Goal: Information Seeking & Learning: Learn about a topic

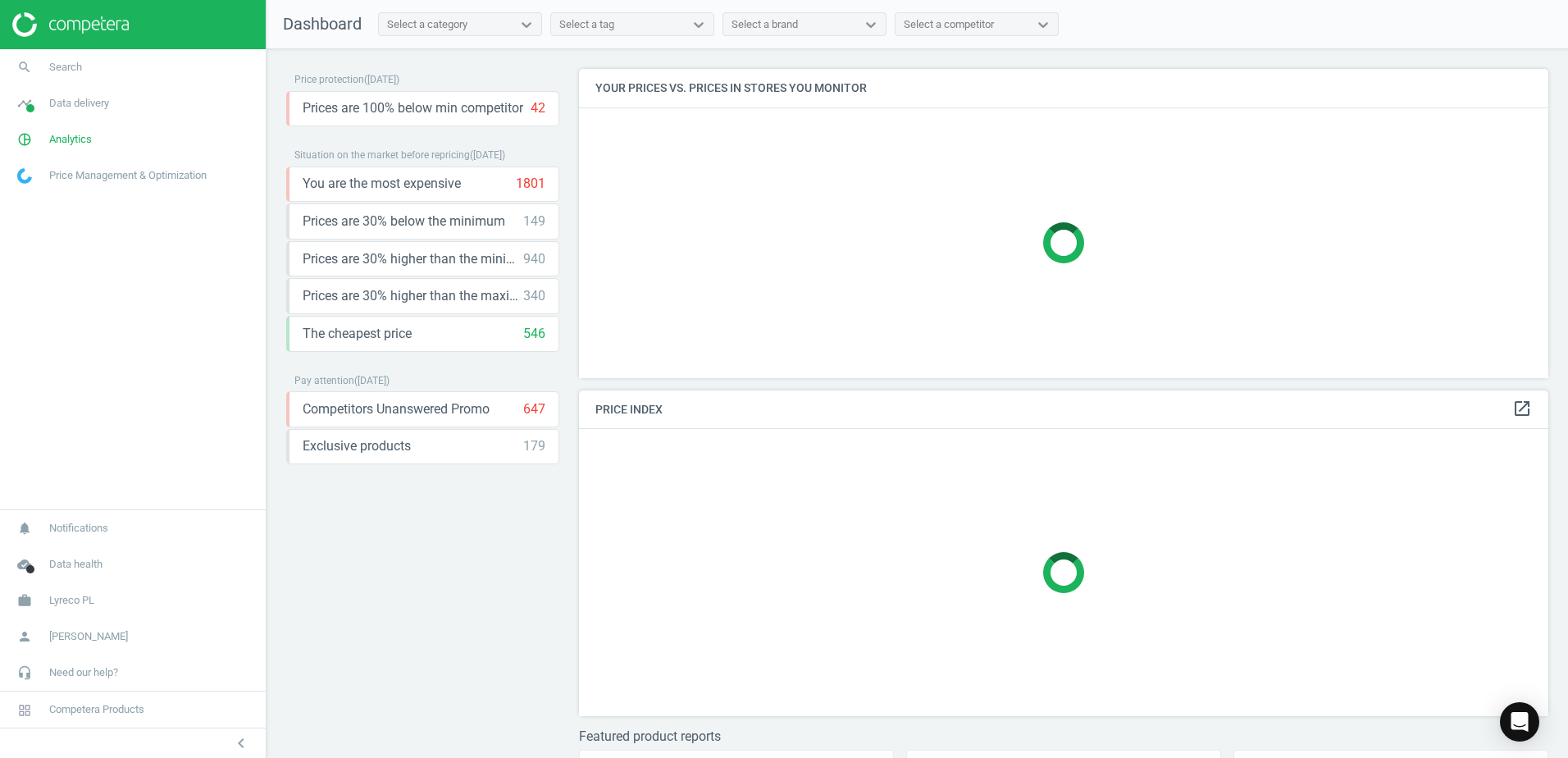
scroll to position [351, 983]
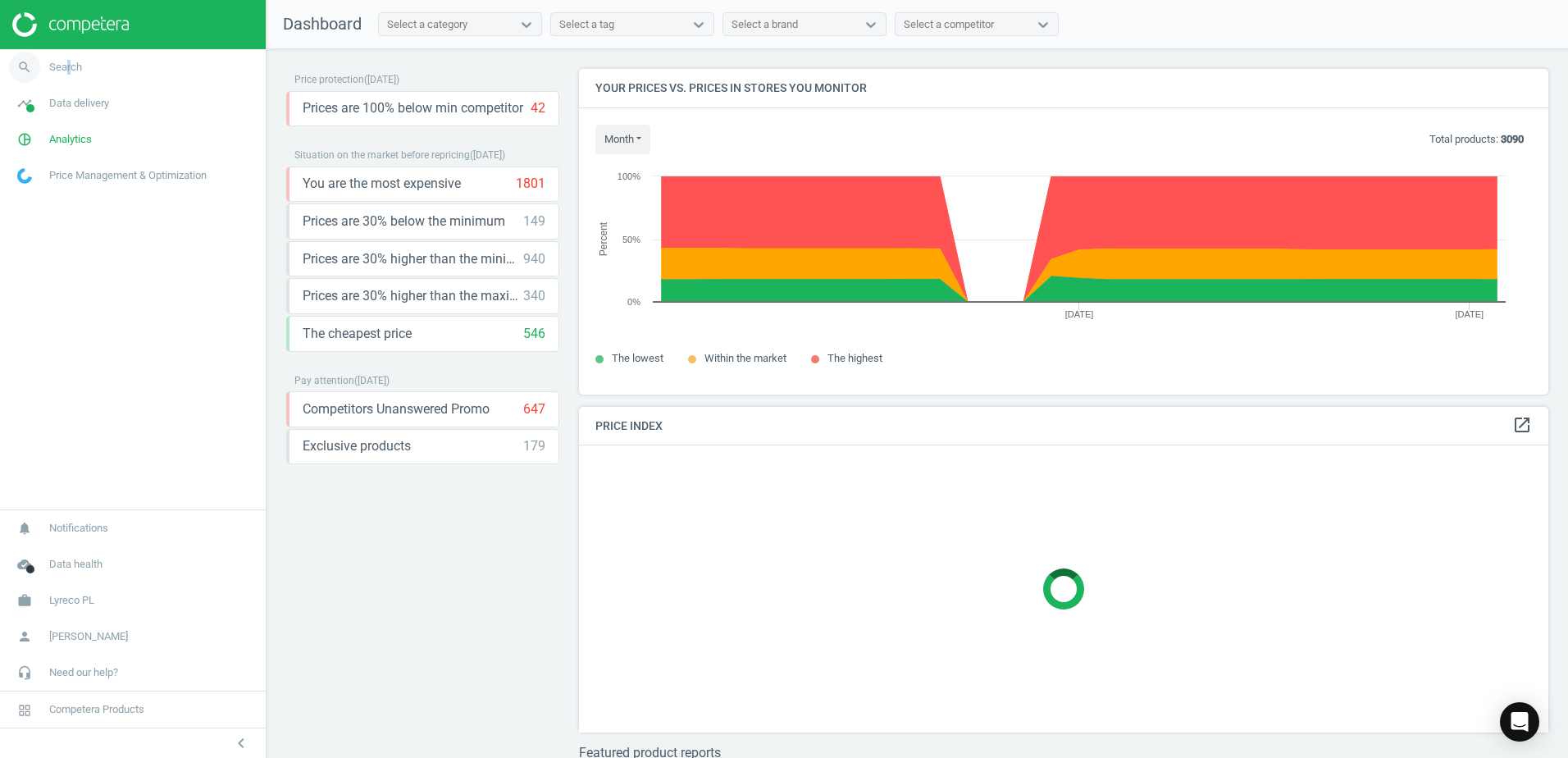
click at [67, 68] on span "Search" at bounding box center [65, 67] width 33 height 15
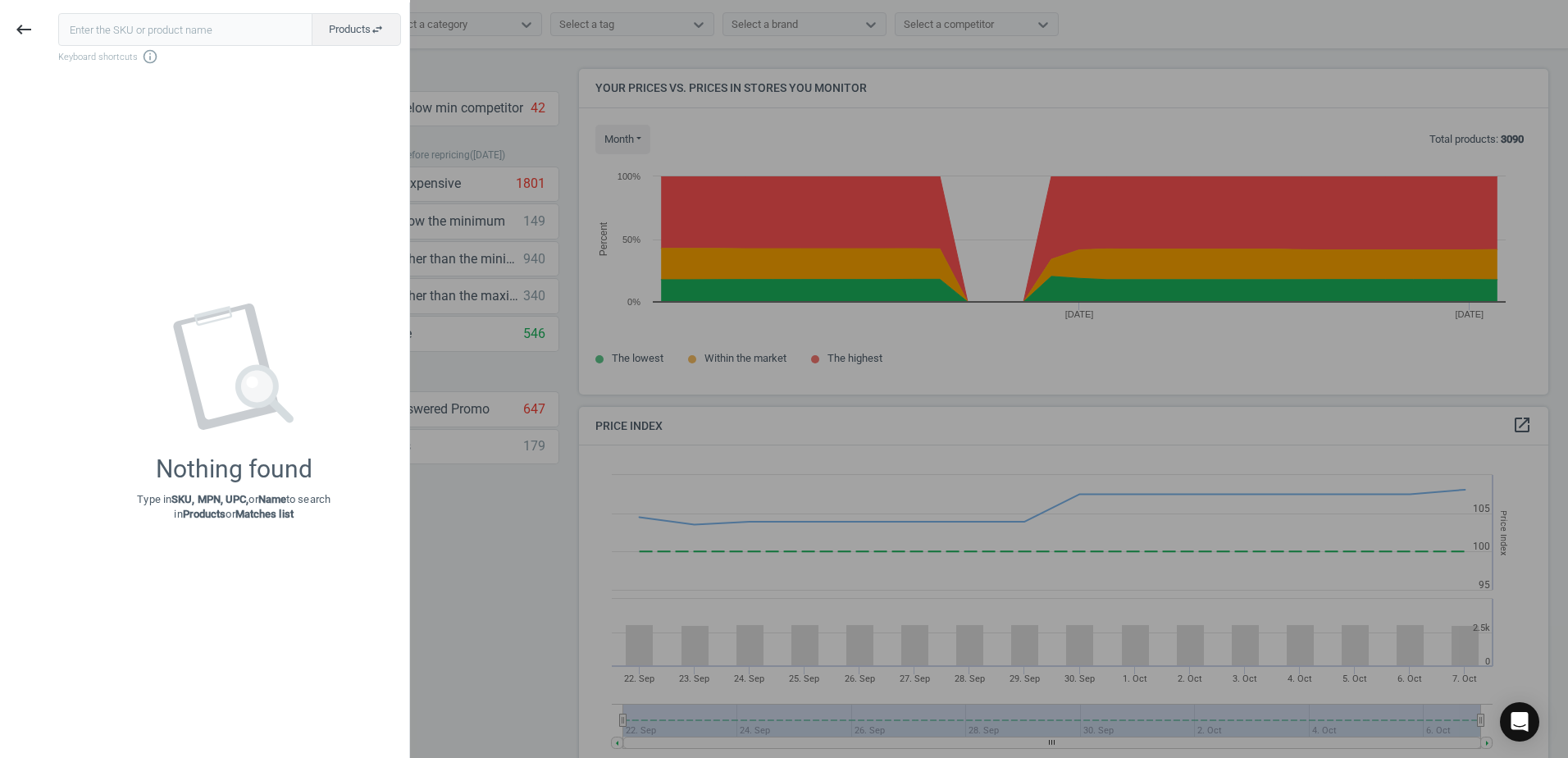
scroll to position [403, 983]
drag, startPoint x: 67, startPoint y: 68, endPoint x: 227, endPoint y: 28, distance: 164.9
click at [227, 28] on input "text" at bounding box center [185, 29] width 254 height 33
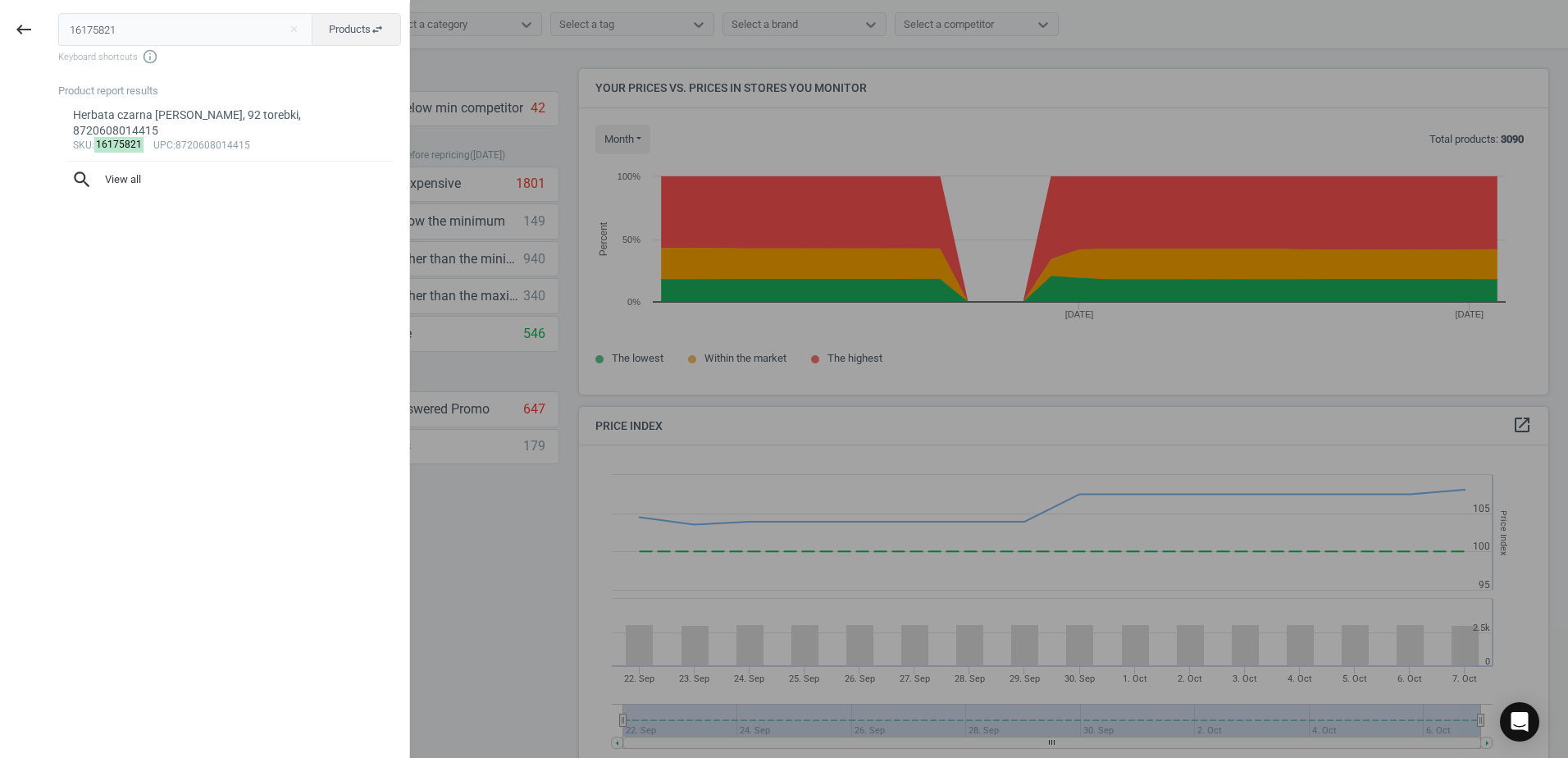
type input "16175821"
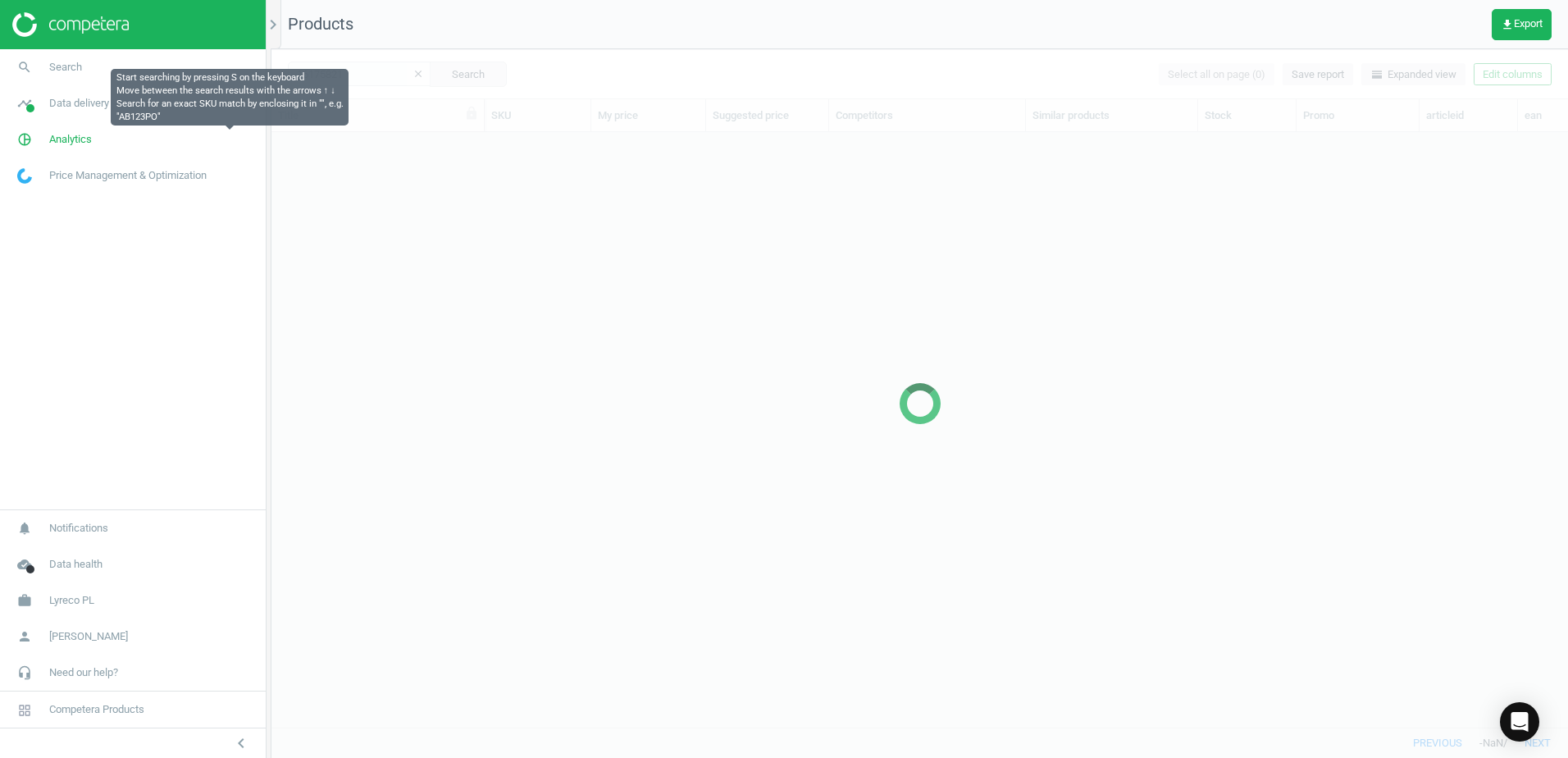
scroll to position [570, 1284]
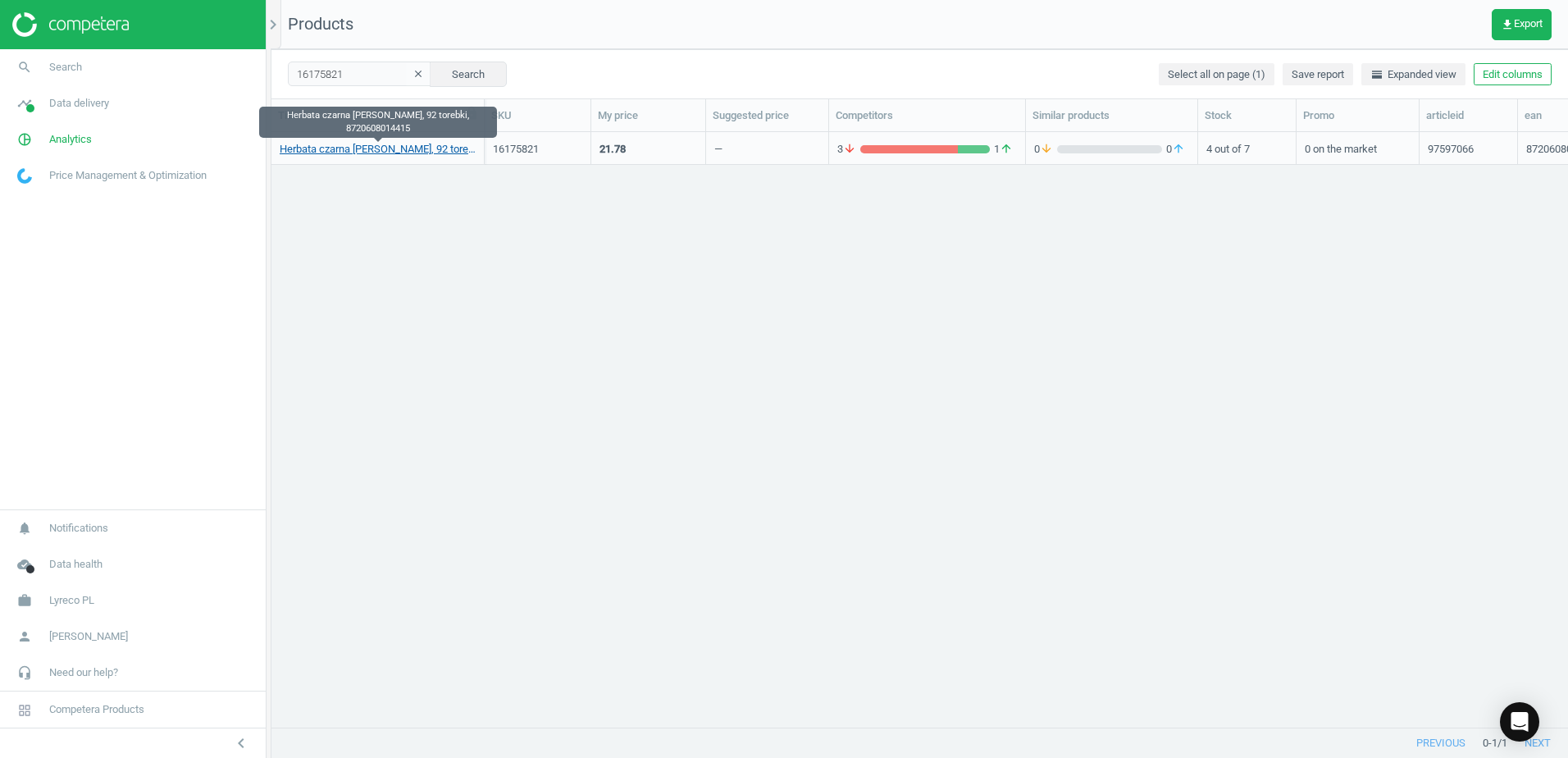
click at [397, 148] on link "Herbata czarna LIPTON Earl Grey, 92 torebki, 8720608014415" at bounding box center [378, 149] width 196 height 15
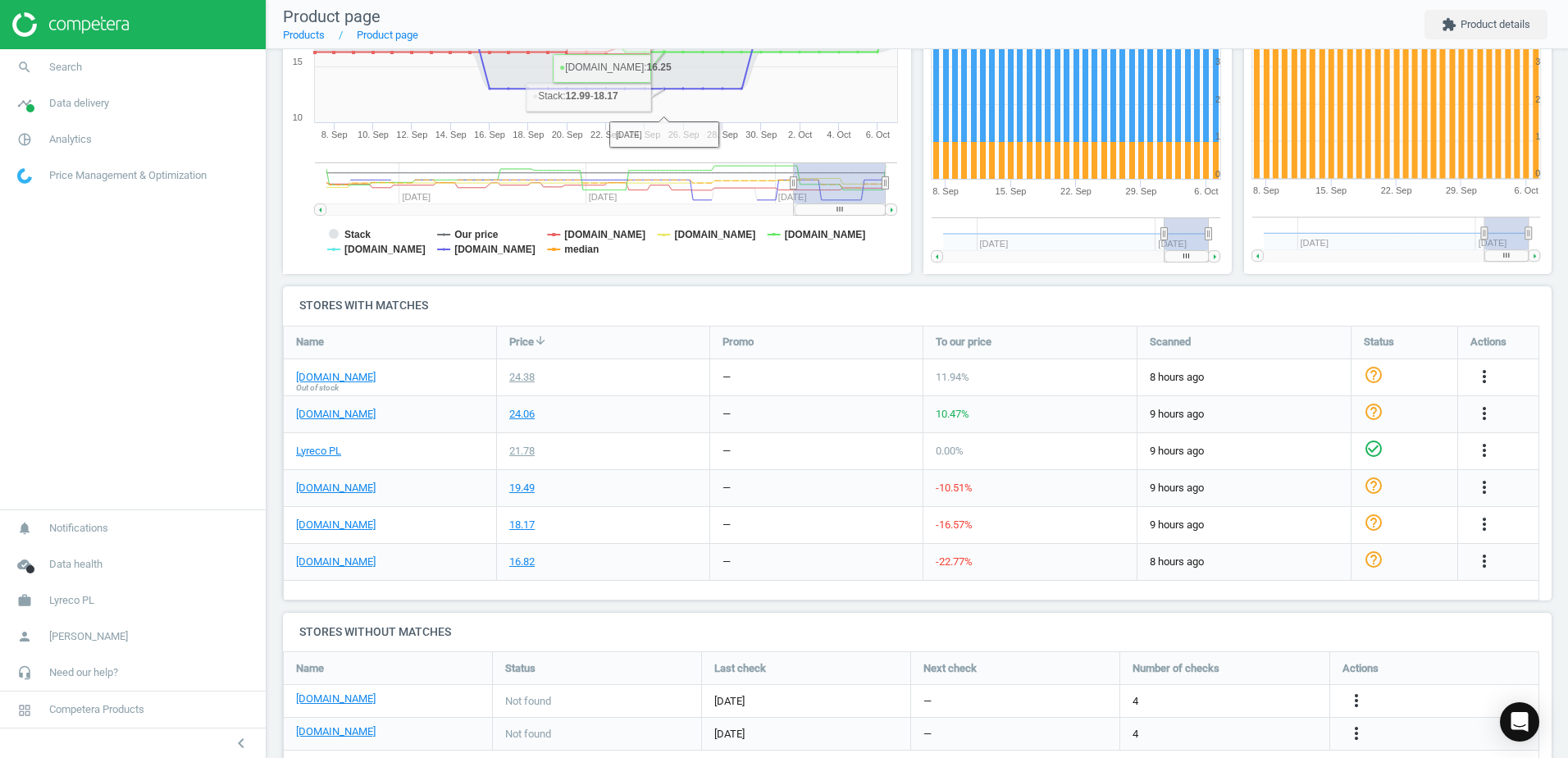
scroll to position [328, 0]
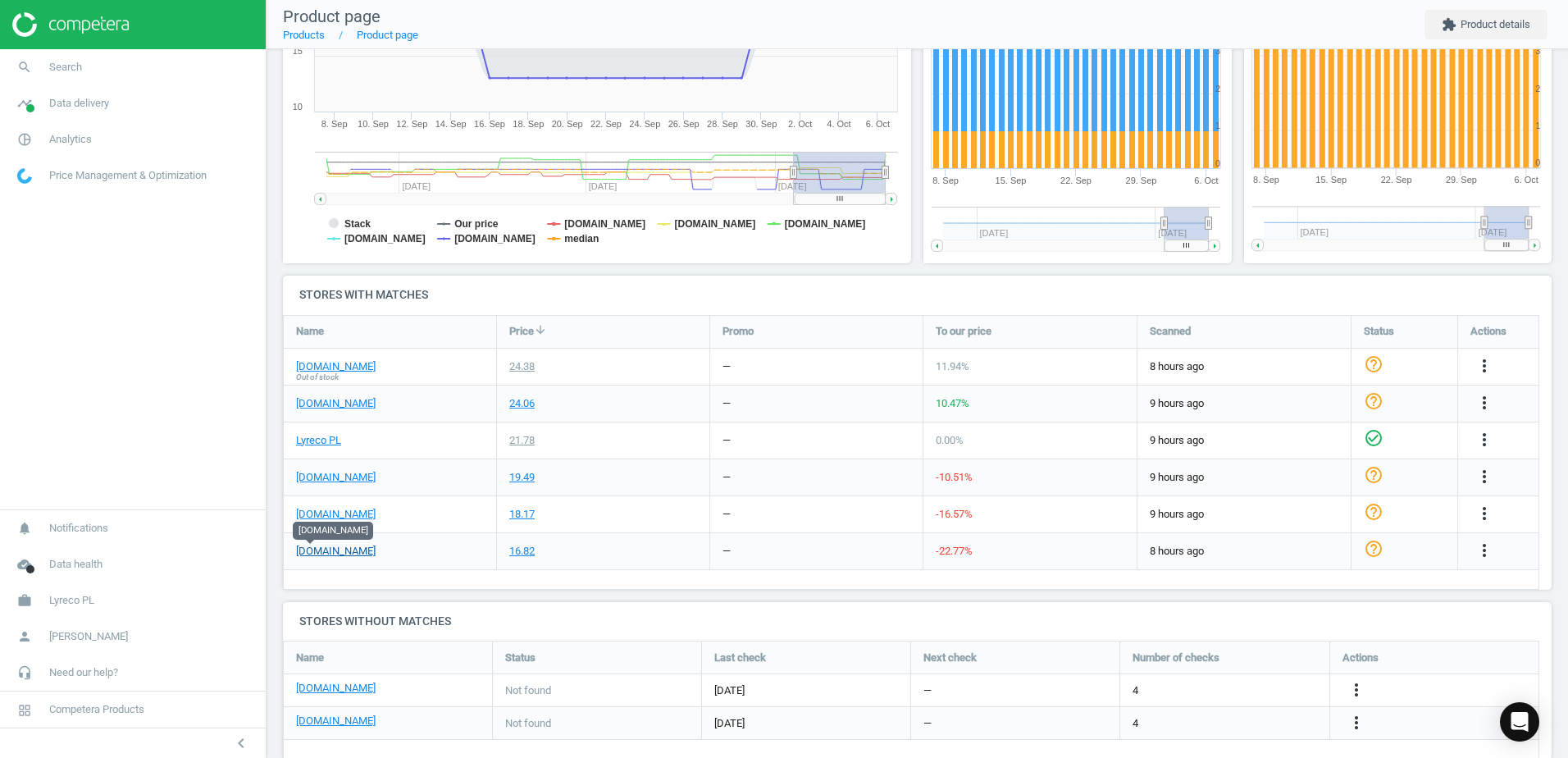
click at [313, 553] on link "[DOMAIN_NAME]" at bounding box center [336, 551] width 79 height 15
click at [58, 73] on span "Search" at bounding box center [65, 67] width 33 height 15
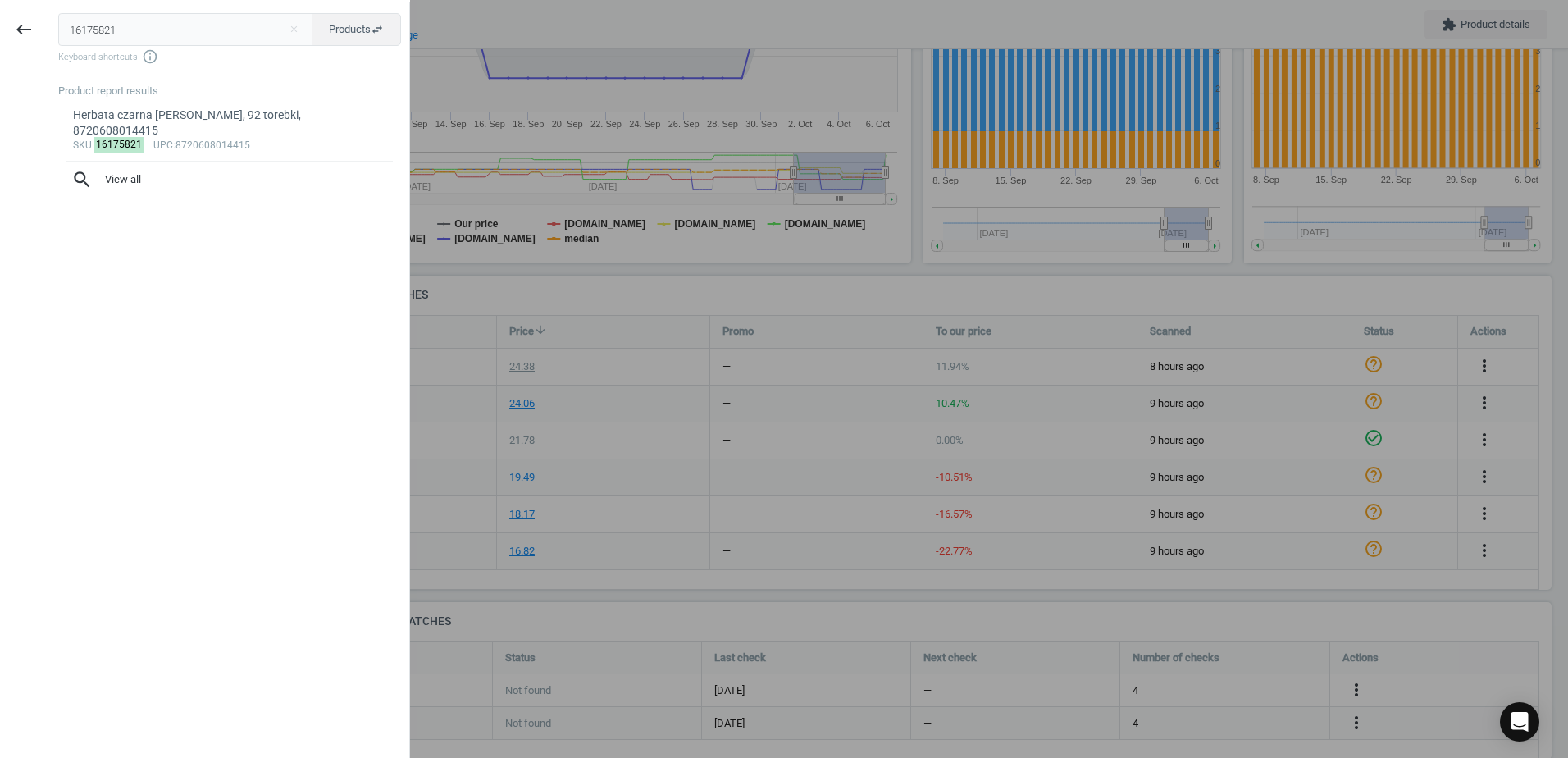
drag, startPoint x: 163, startPoint y: 30, endPoint x: -4, endPoint y: -7, distance: 171.0
click at [0, 0] on html "Group 2 Created with Sketch. ic/cloud_download/grey600 Created with Sketch. gra…" at bounding box center [784, 379] width 1568 height 758
type input "5488199"
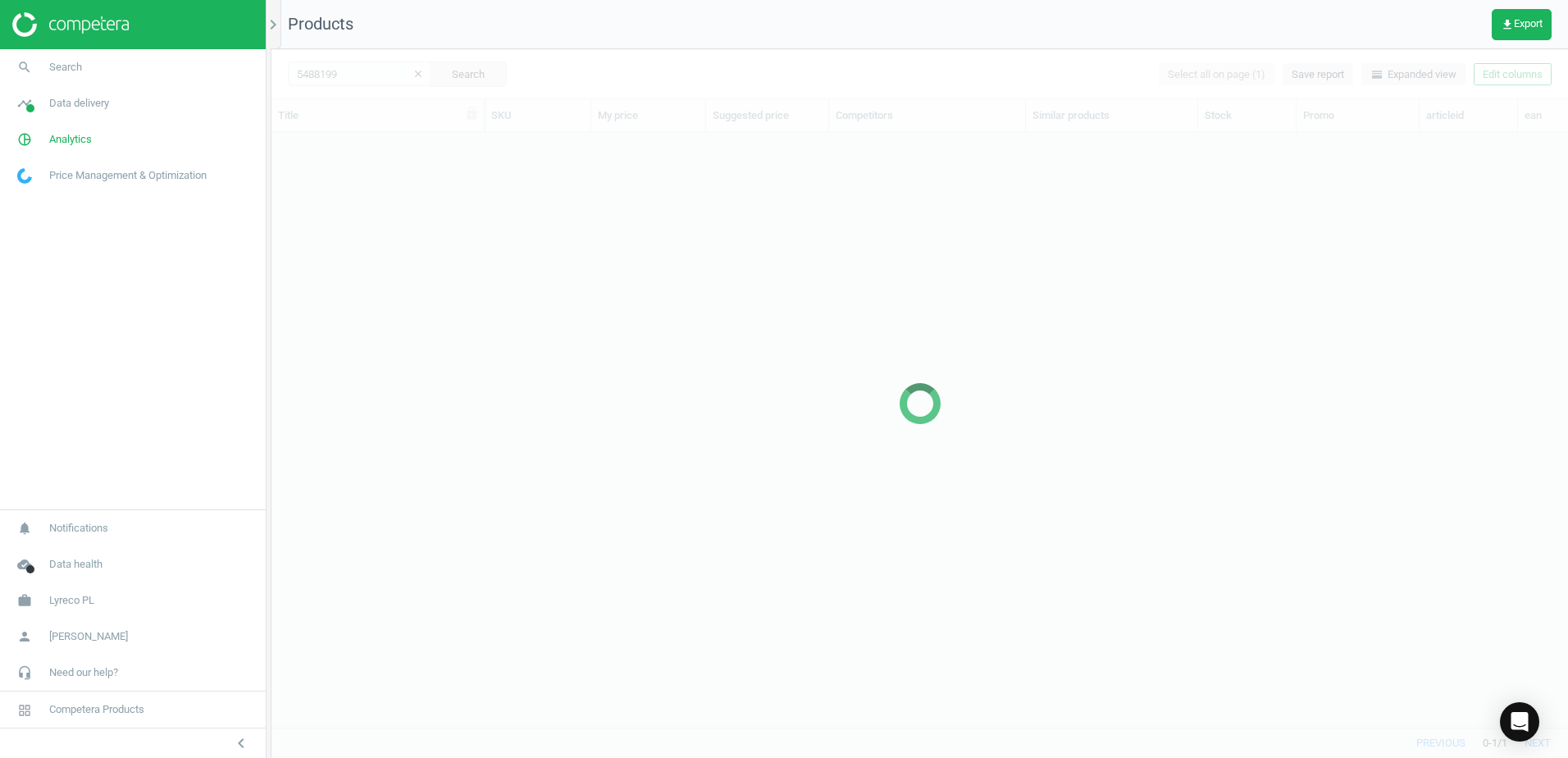
scroll to position [570, 1284]
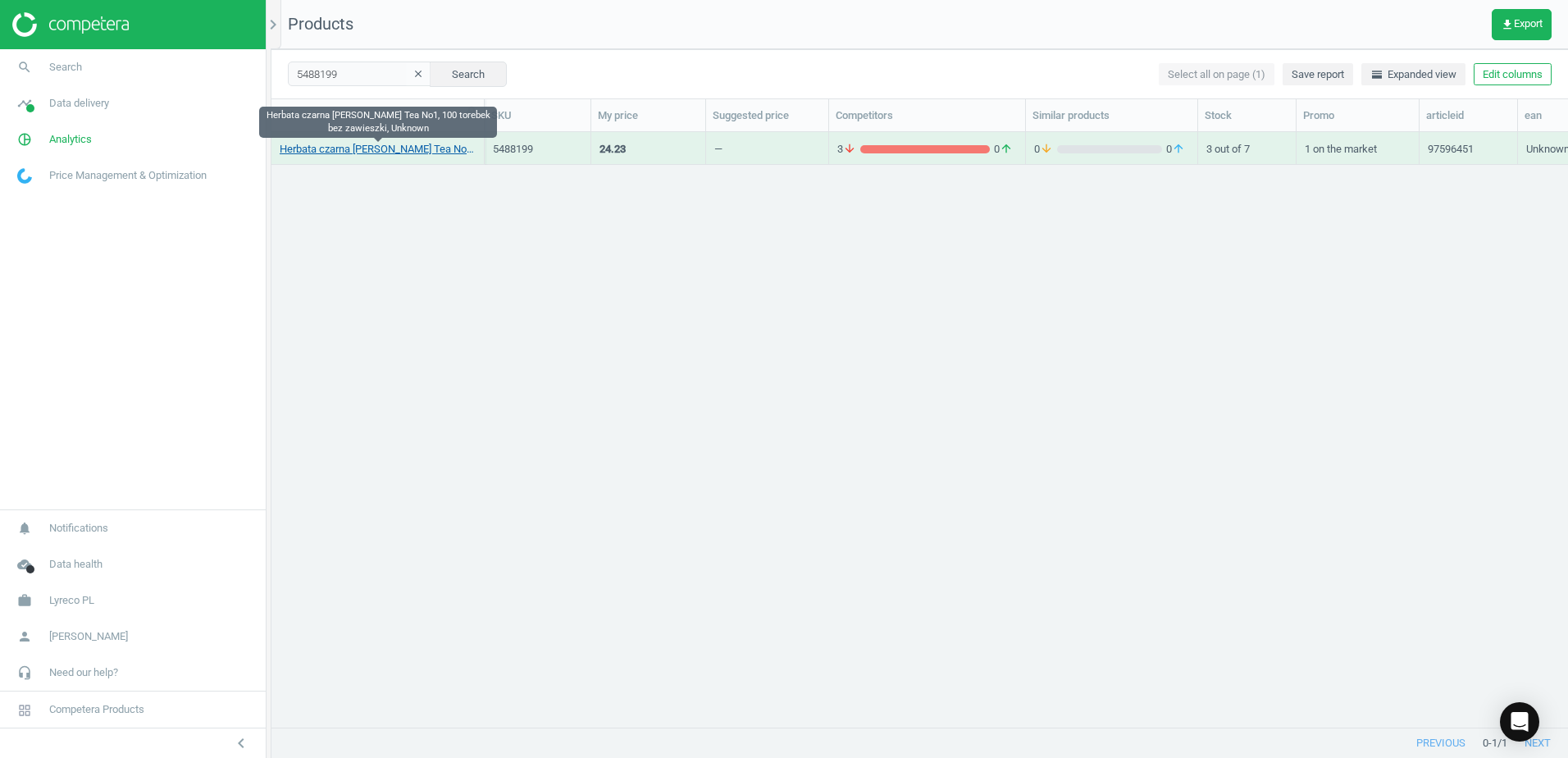
click at [445, 149] on link "Herbata czarna AHMAD English Tea No1, 100 torebek bez zawieszki, Unknown" at bounding box center [378, 149] width 196 height 15
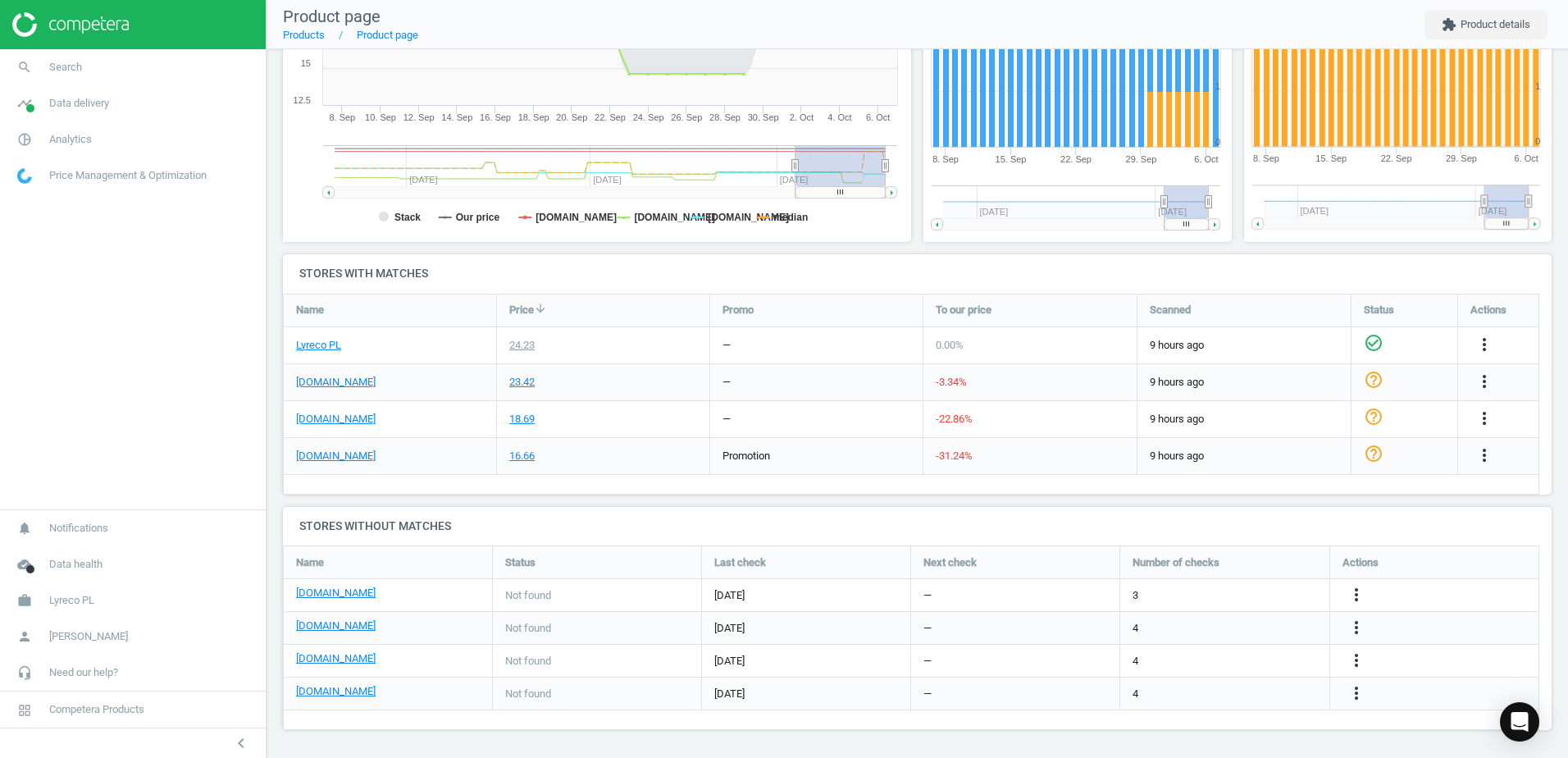
scroll to position [336, 0]
click at [312, 453] on link "[DOMAIN_NAME]" at bounding box center [336, 455] width 79 height 15
click at [62, 70] on span "Search" at bounding box center [65, 67] width 33 height 15
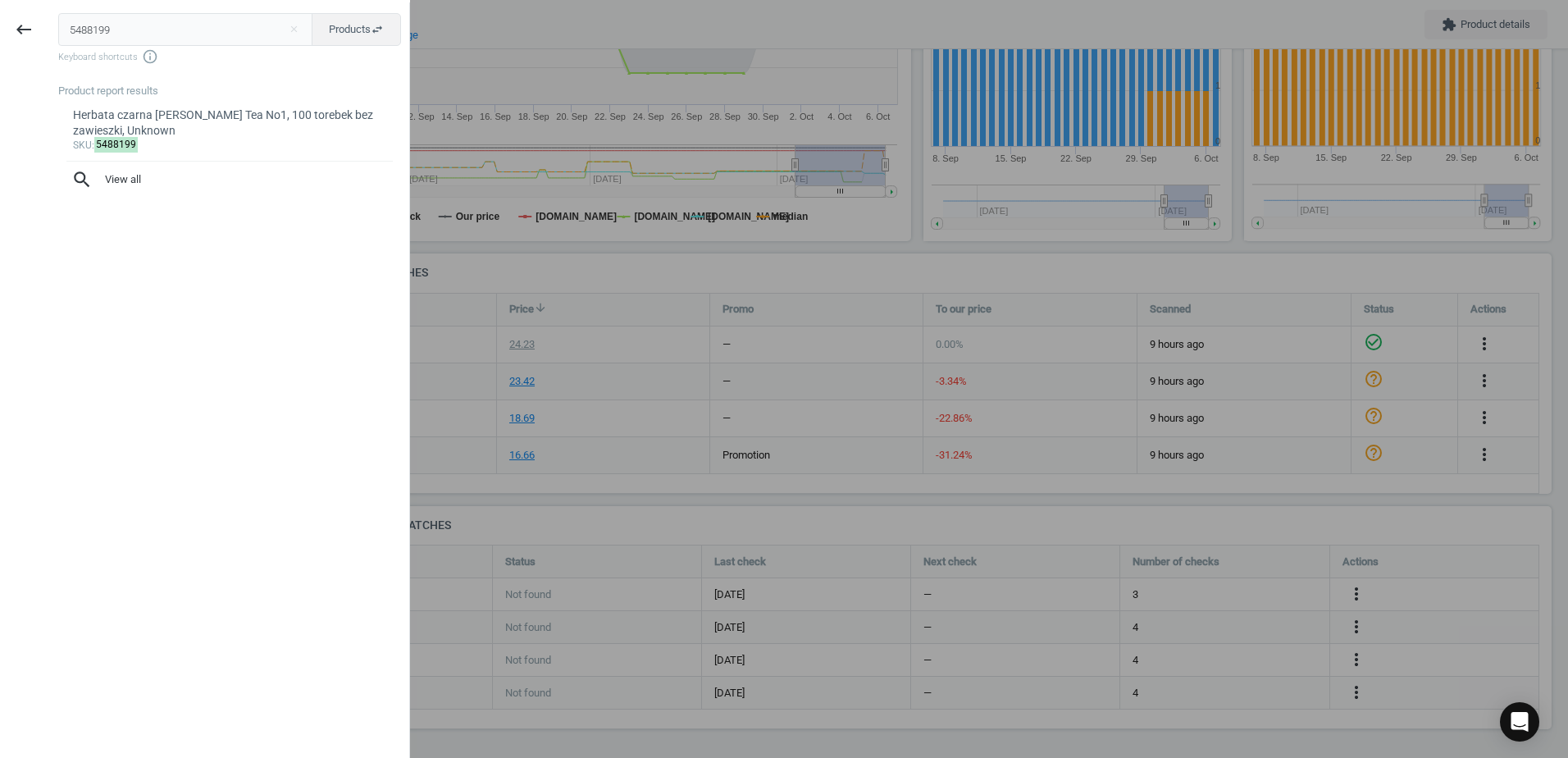
drag, startPoint x: 124, startPoint y: 23, endPoint x: -4, endPoint y: 19, distance: 128.1
click at [0, 19] on html "Group 2 Created with Sketch. ic/cloud_download/grey600 Created with Sketch. gra…" at bounding box center [784, 379] width 1568 height 758
type input "6060198"
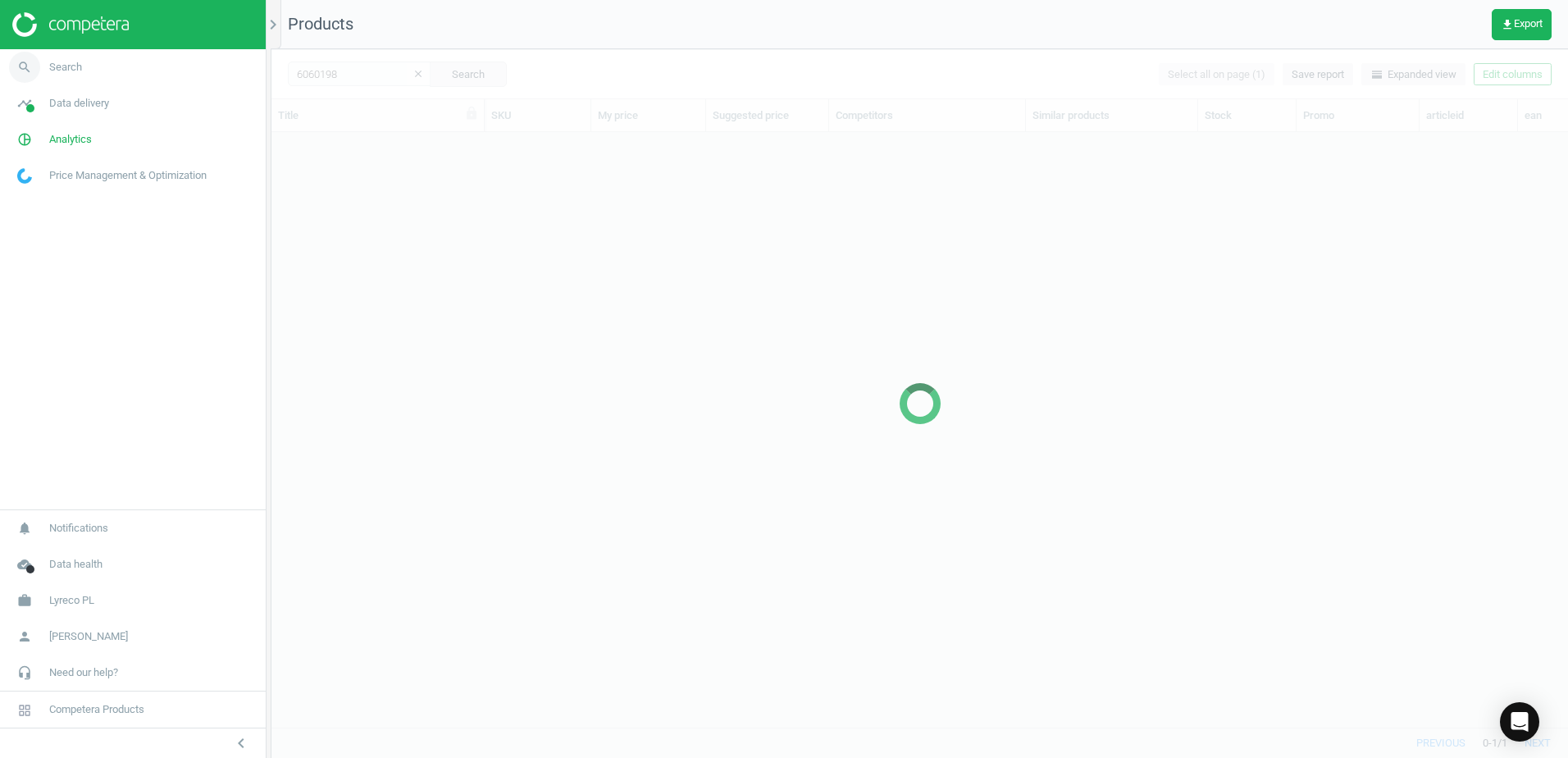
scroll to position [570, 1284]
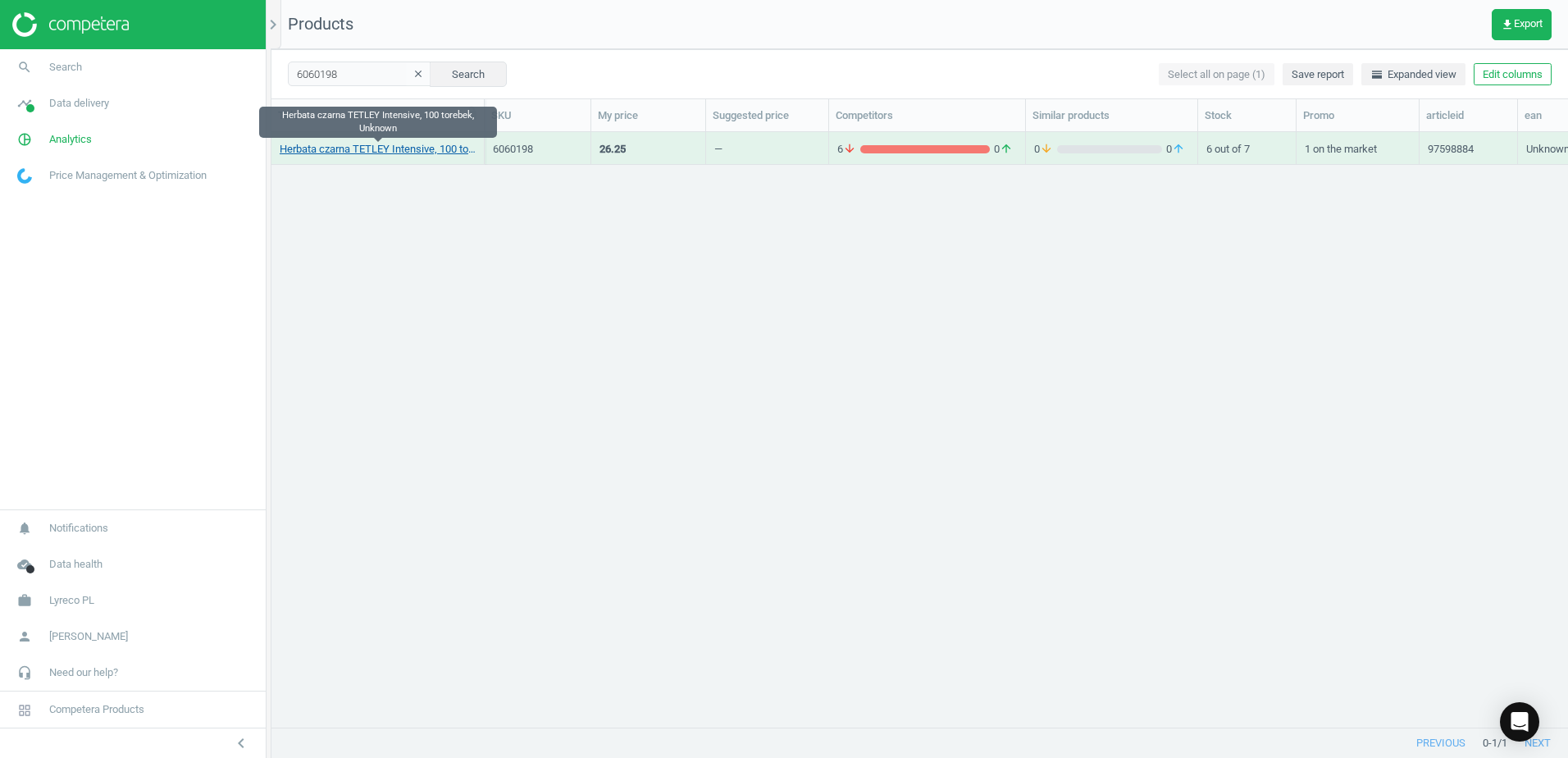
click at [385, 147] on link "Herbata czarna TETLEY Intensive, 100 torebek, Unknown" at bounding box center [378, 149] width 196 height 15
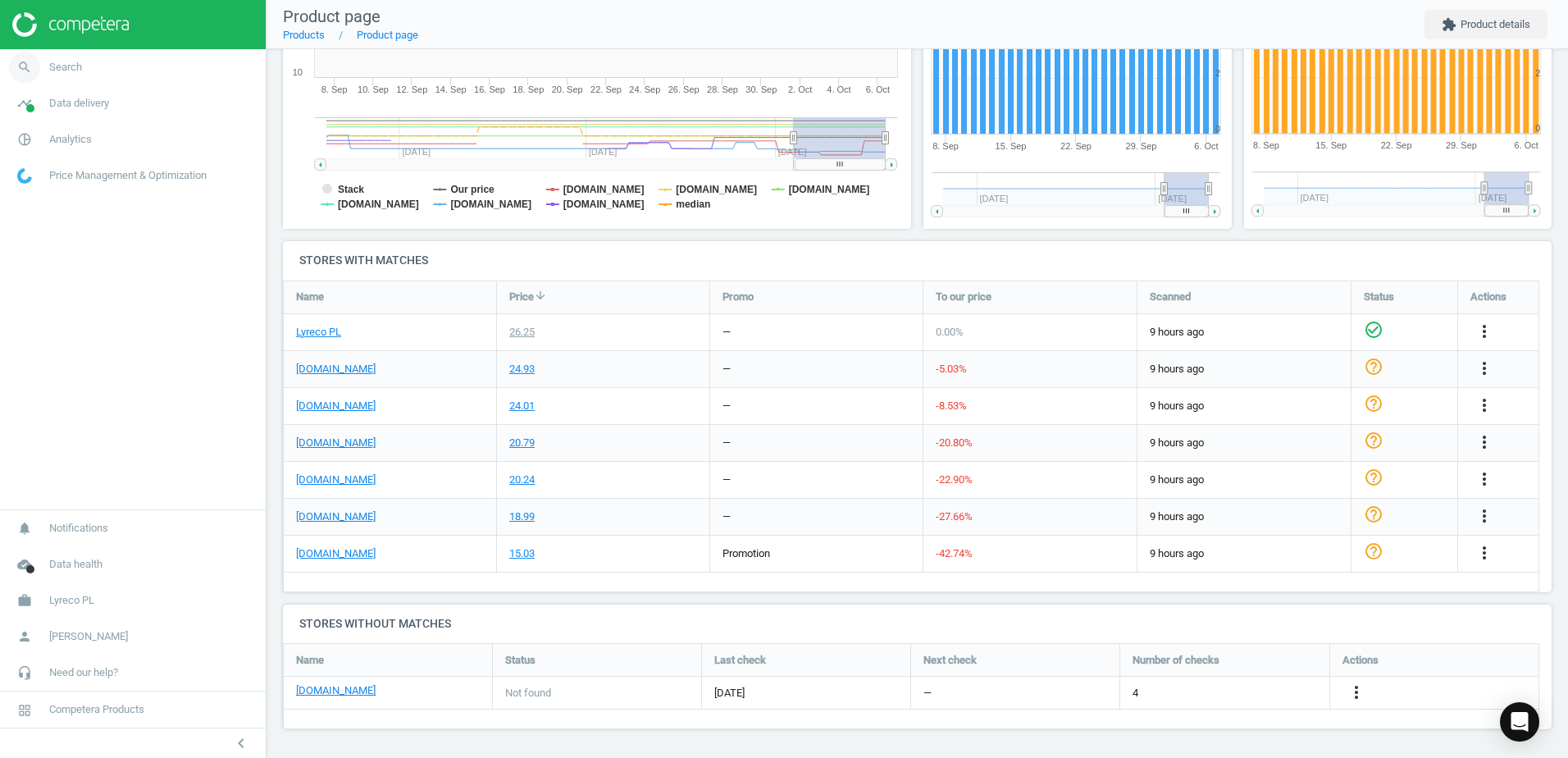
click at [73, 71] on span "Search" at bounding box center [65, 67] width 33 height 15
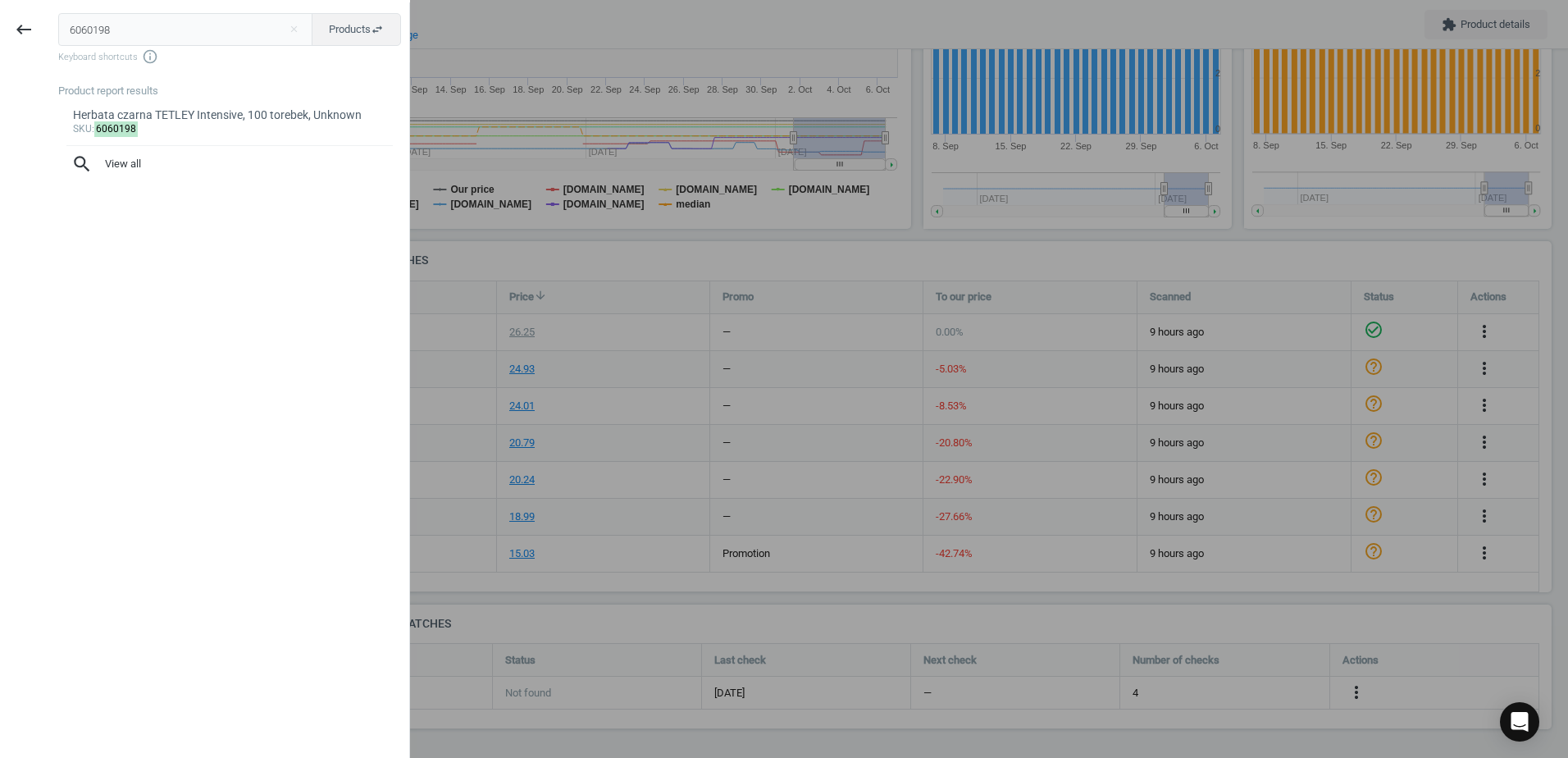
drag, startPoint x: 141, startPoint y: 25, endPoint x: -4, endPoint y: 8, distance: 146.0
click at [0, 8] on html "Group 2 Created with Sketch. ic/cloud_download/grey600 Created with Sketch. gra…" at bounding box center [784, 379] width 1568 height 758
type input "150758"
click at [174, 131] on div "Ciastka MILKA Pieguski, czekolada i rodzynki, 135 g, 5906747312169" at bounding box center [229, 123] width 314 height 32
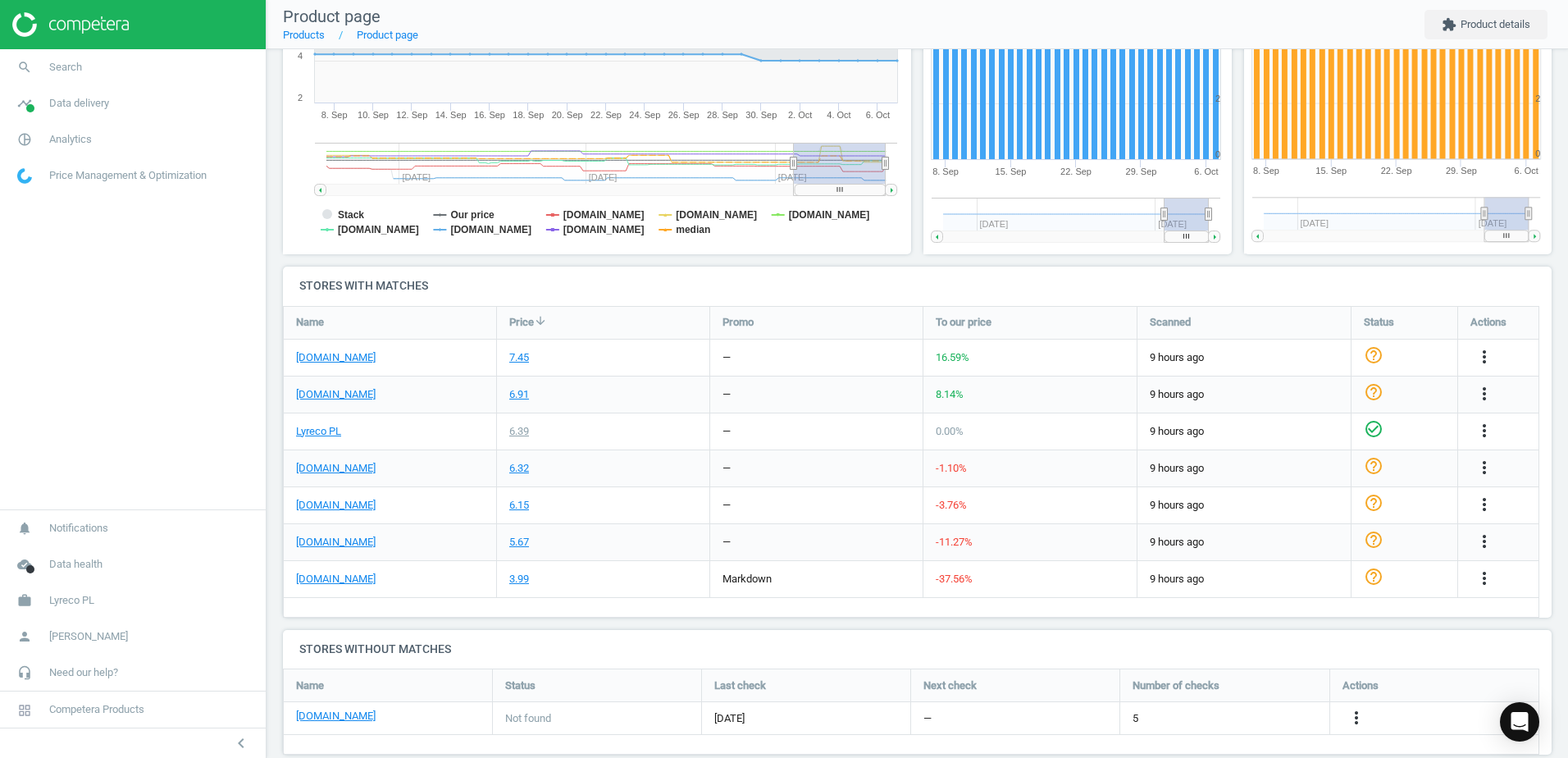
scroll to position [363, 0]
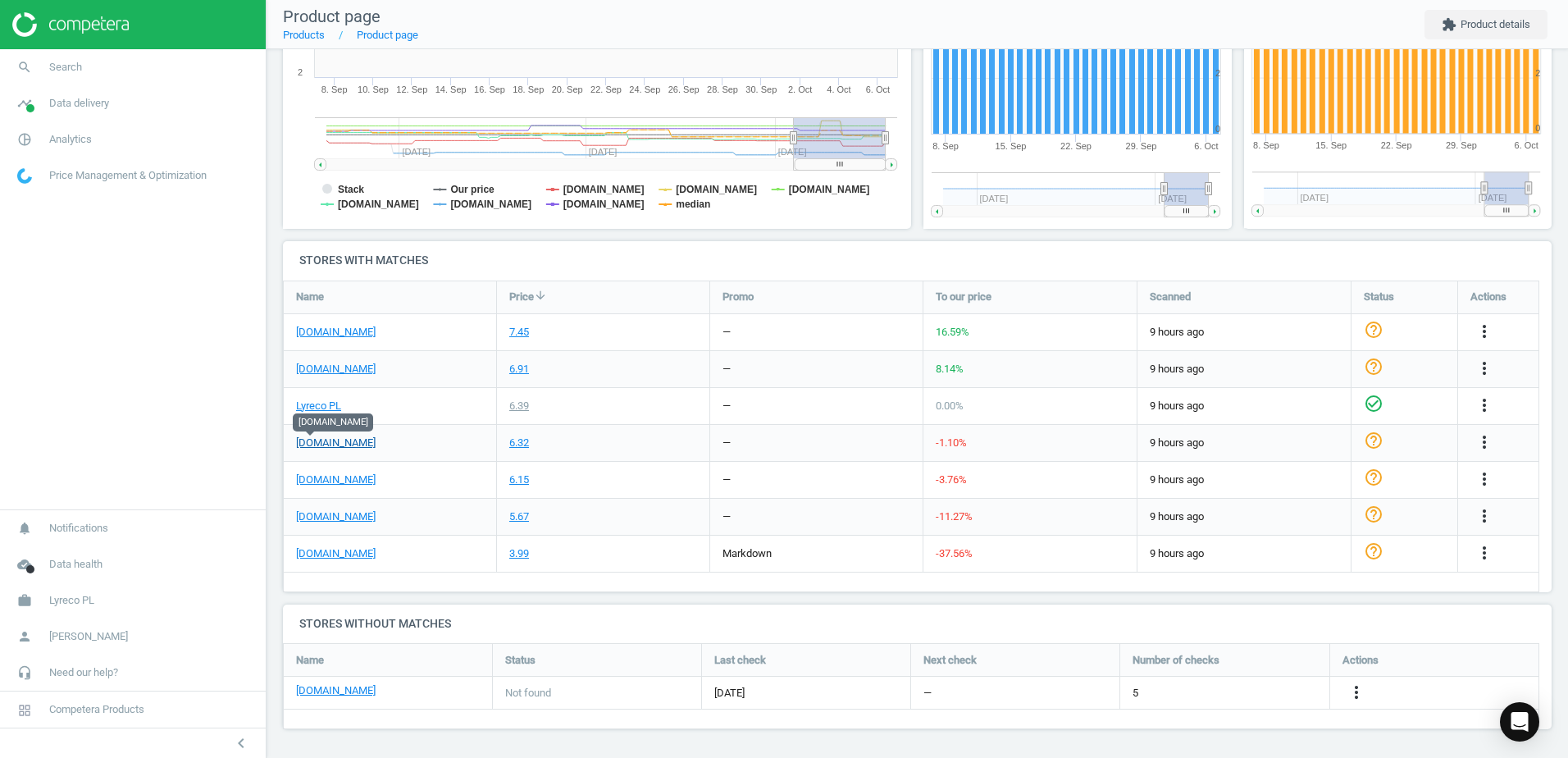
click at [305, 443] on link "[DOMAIN_NAME]" at bounding box center [336, 443] width 79 height 15
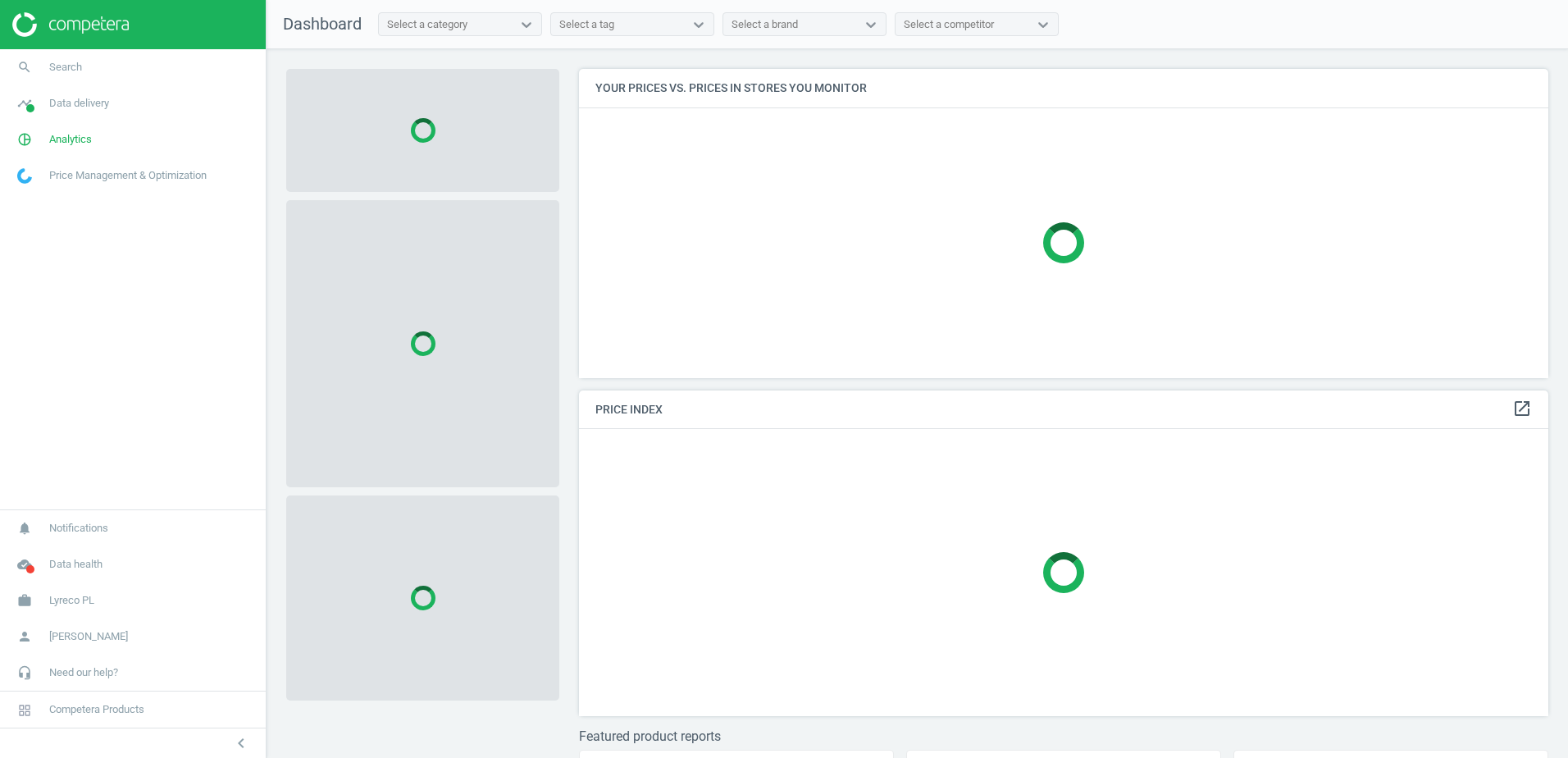
scroll to position [334, 983]
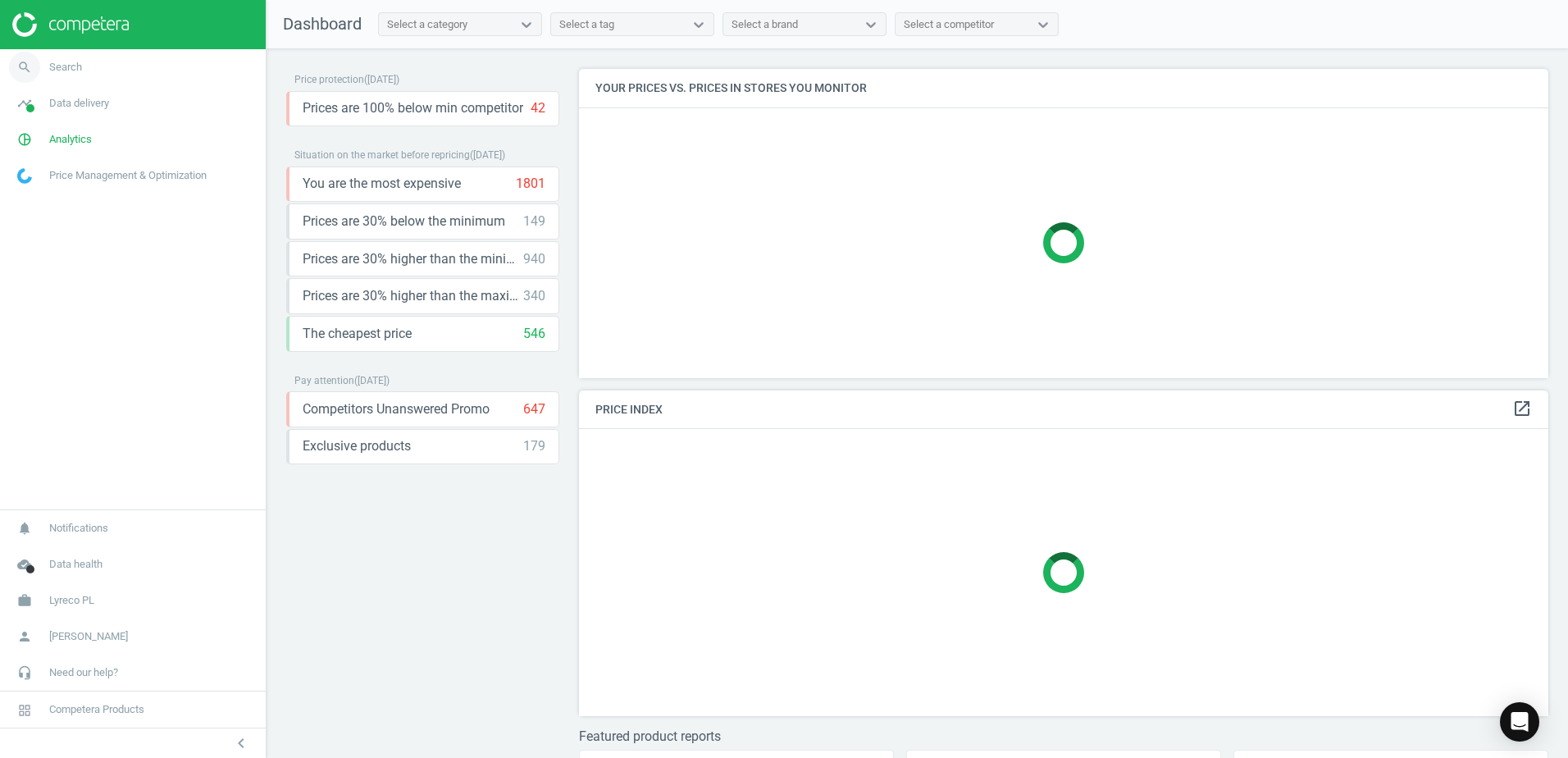
click at [58, 68] on span "Search" at bounding box center [65, 67] width 33 height 15
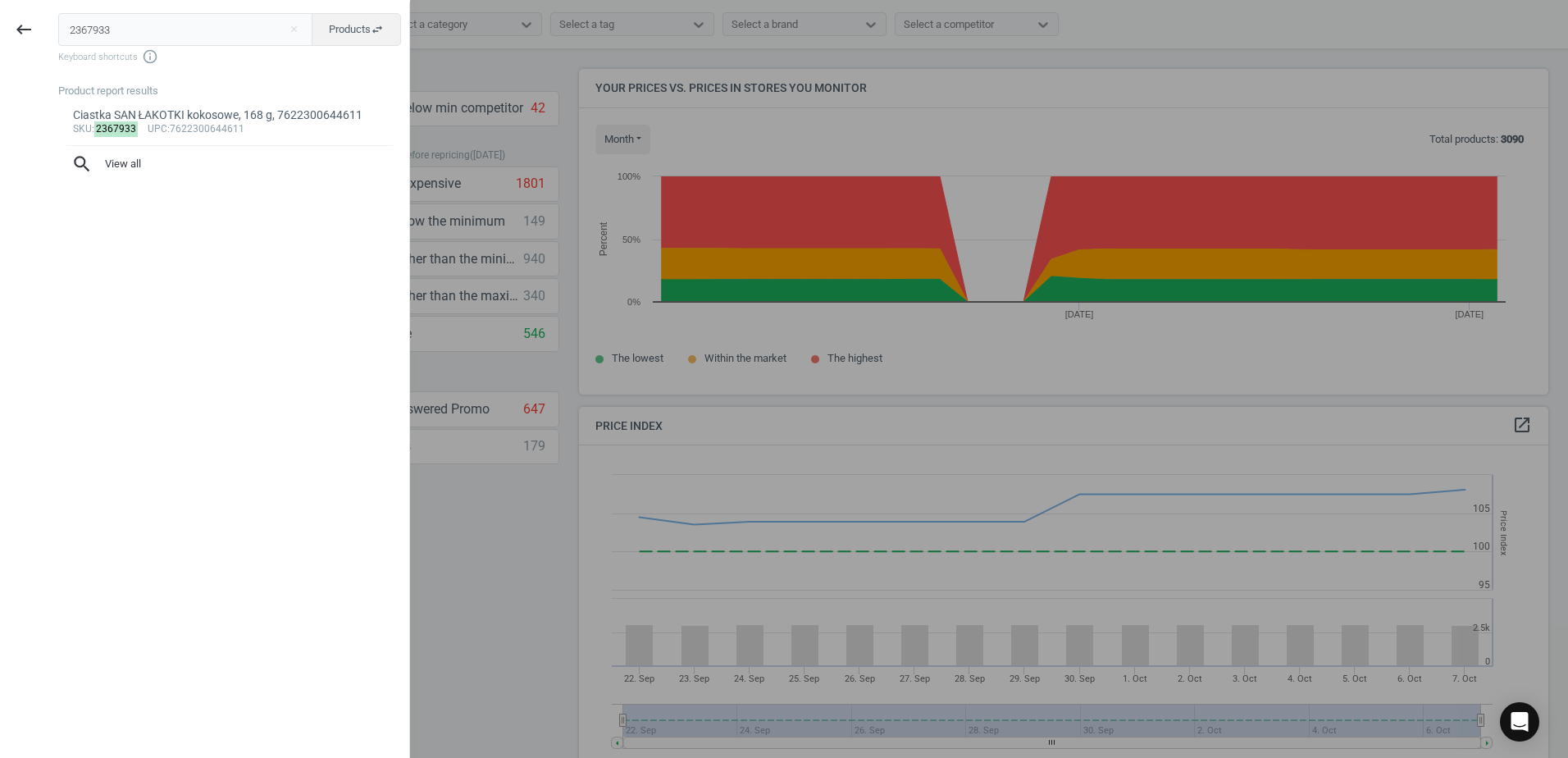
scroll to position [403, 983]
type input "2367933"
click at [121, 113] on div "Ciastka SAN ŁAKOTKI kokosowe, 168 g, 7622300644611" at bounding box center [229, 115] width 314 height 16
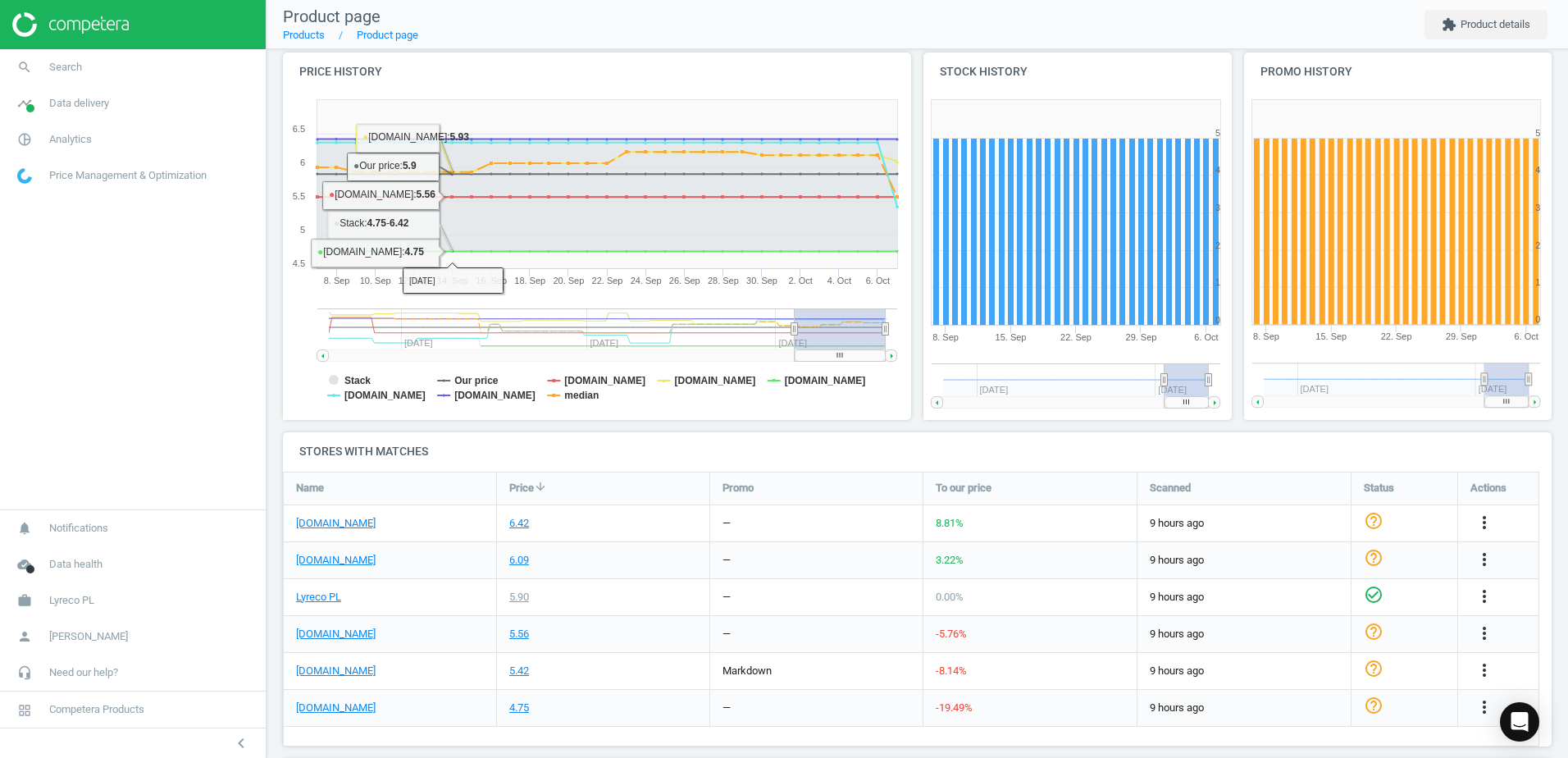
scroll to position [246, 0]
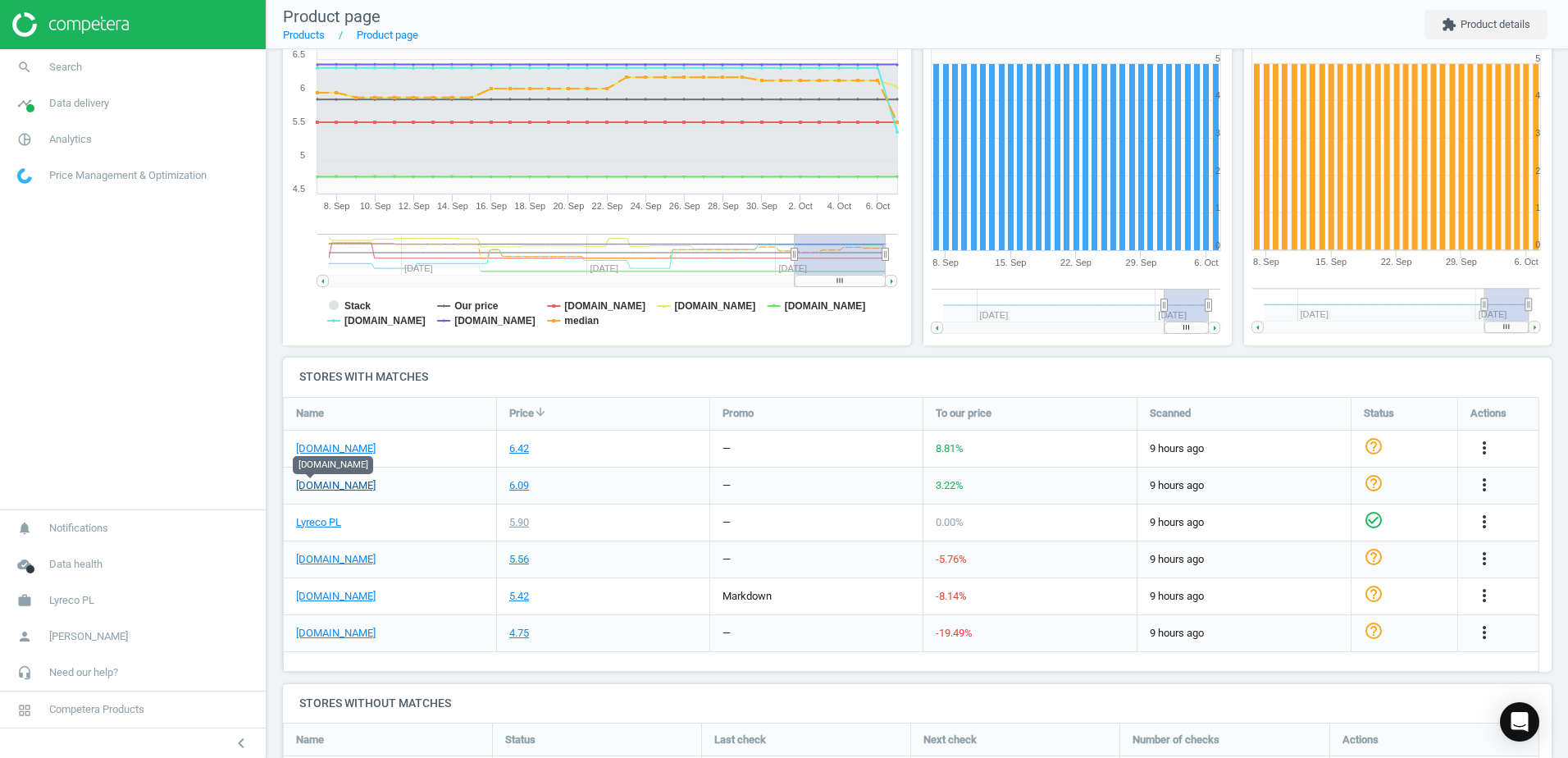
click at [309, 487] on link "[DOMAIN_NAME]" at bounding box center [336, 486] width 79 height 15
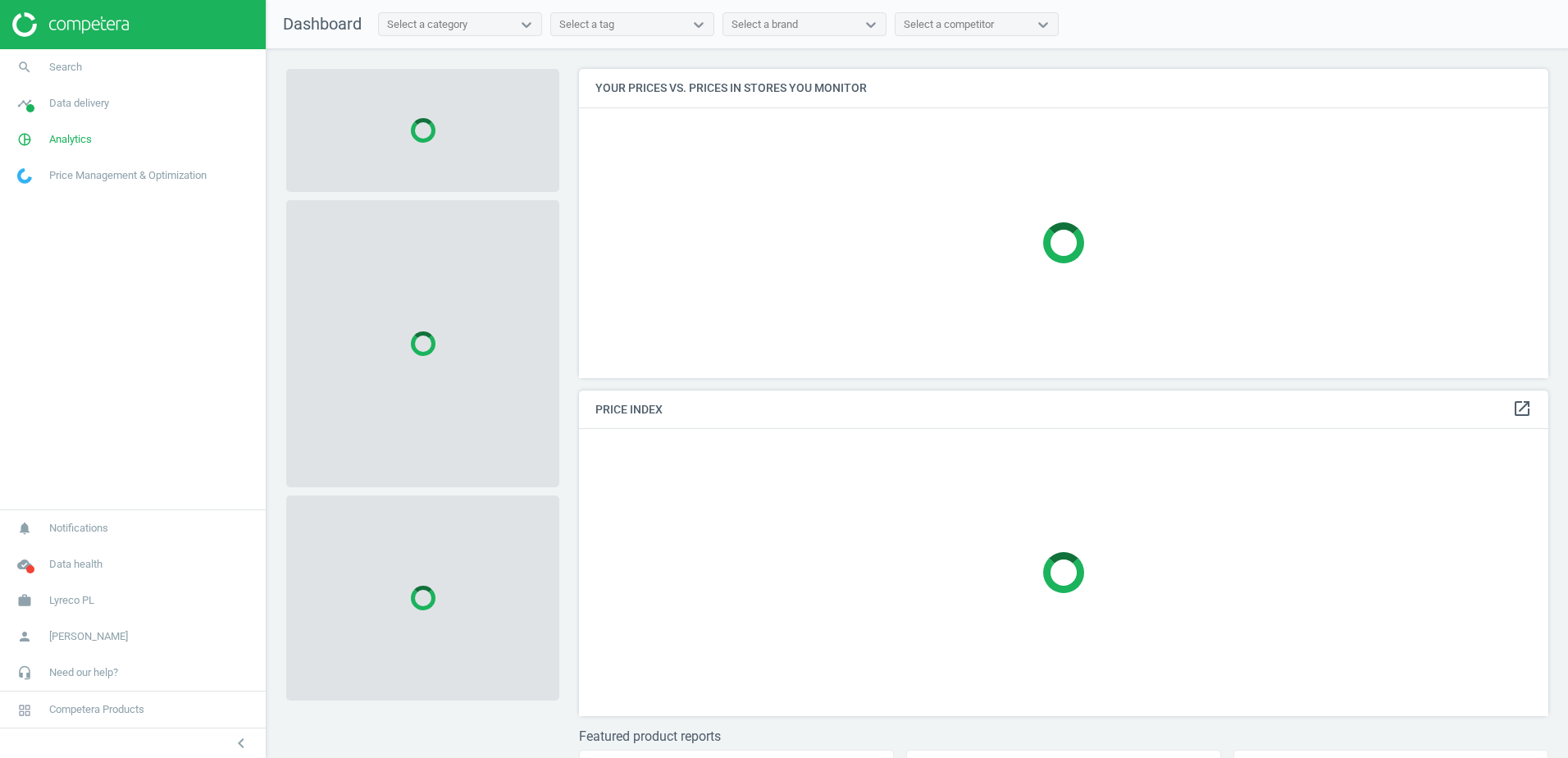
scroll to position [334, 983]
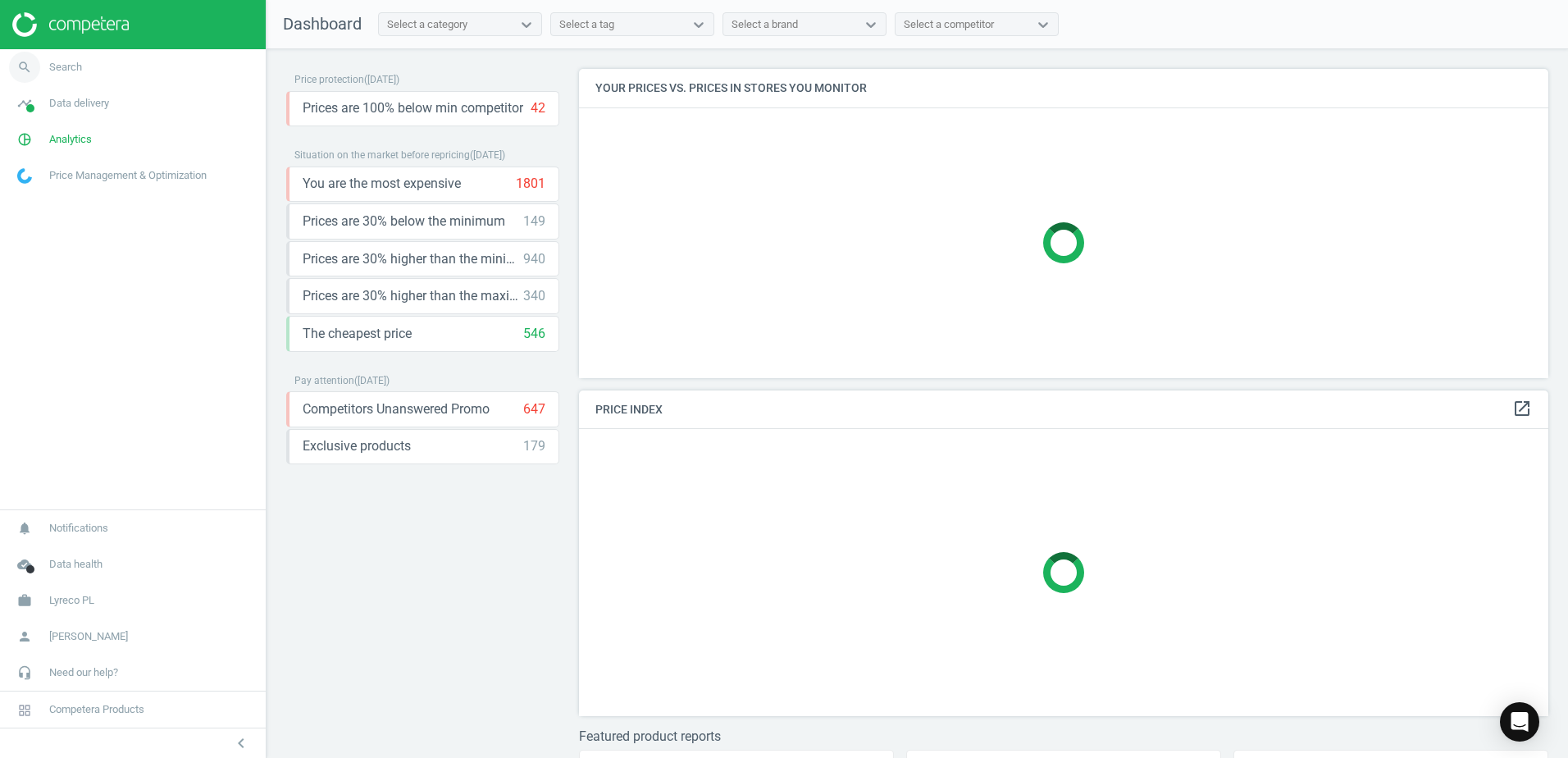
click at [64, 68] on span "Search" at bounding box center [65, 67] width 33 height 15
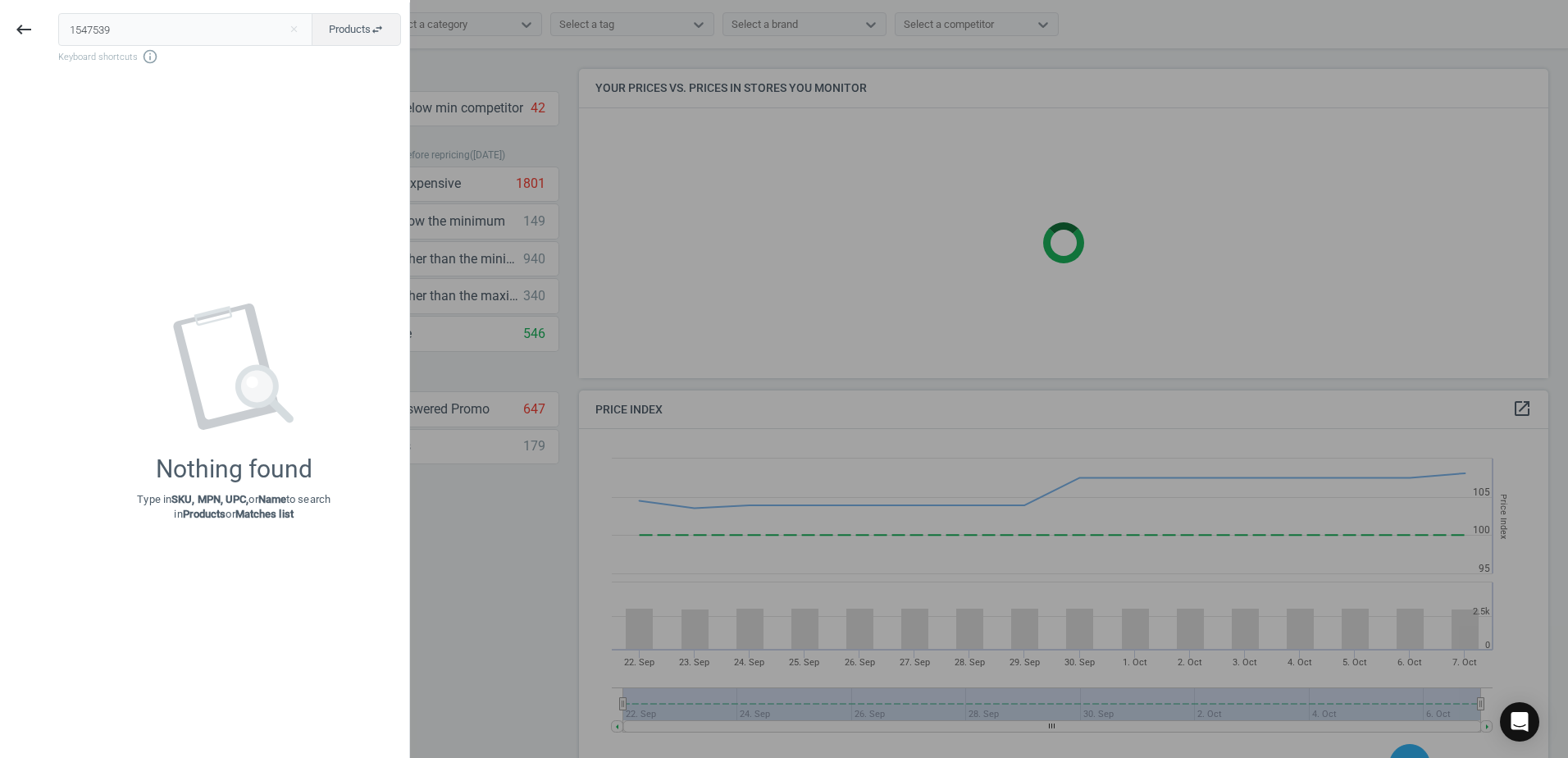
scroll to position [403, 983]
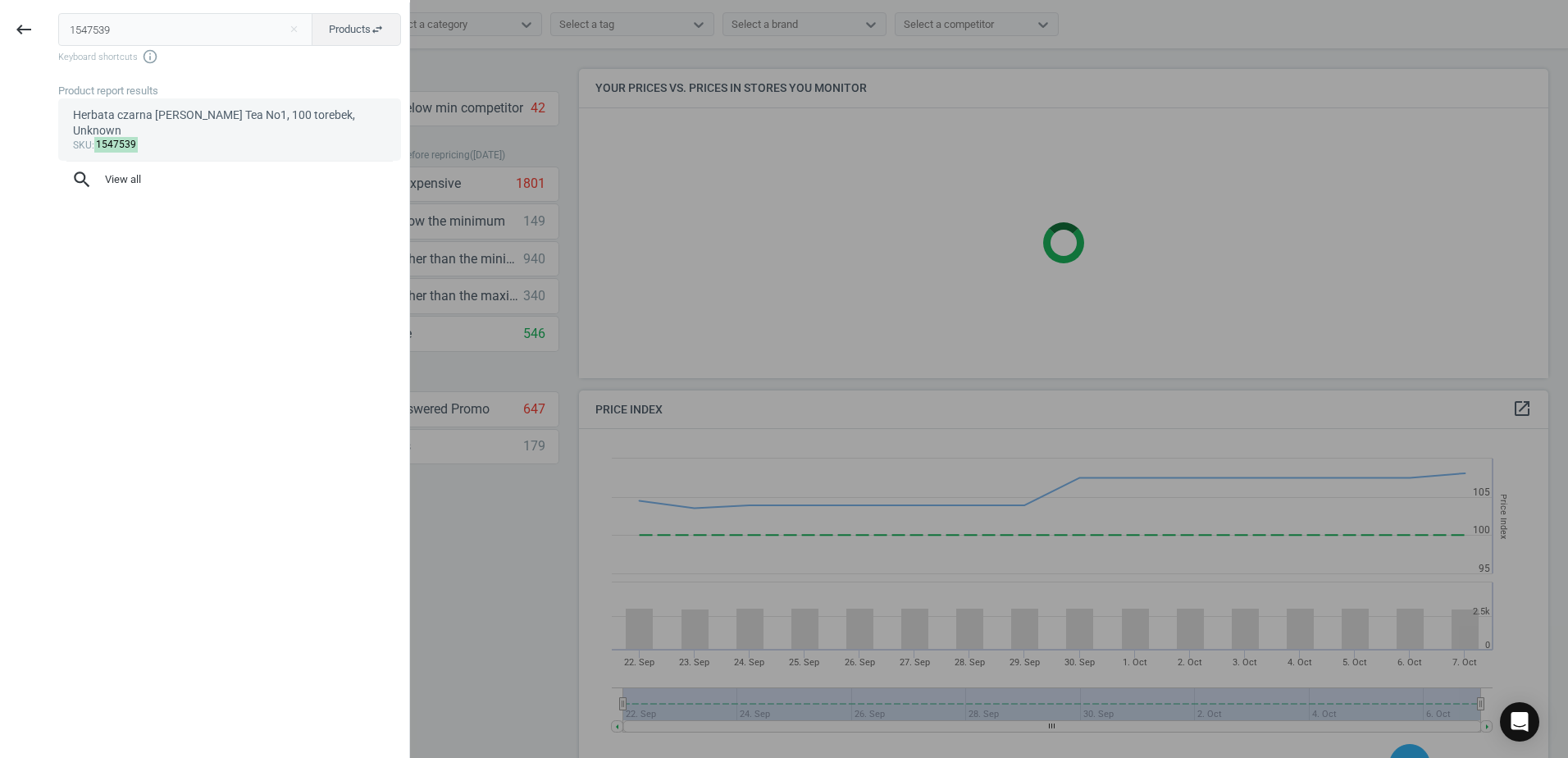
type input "1547539"
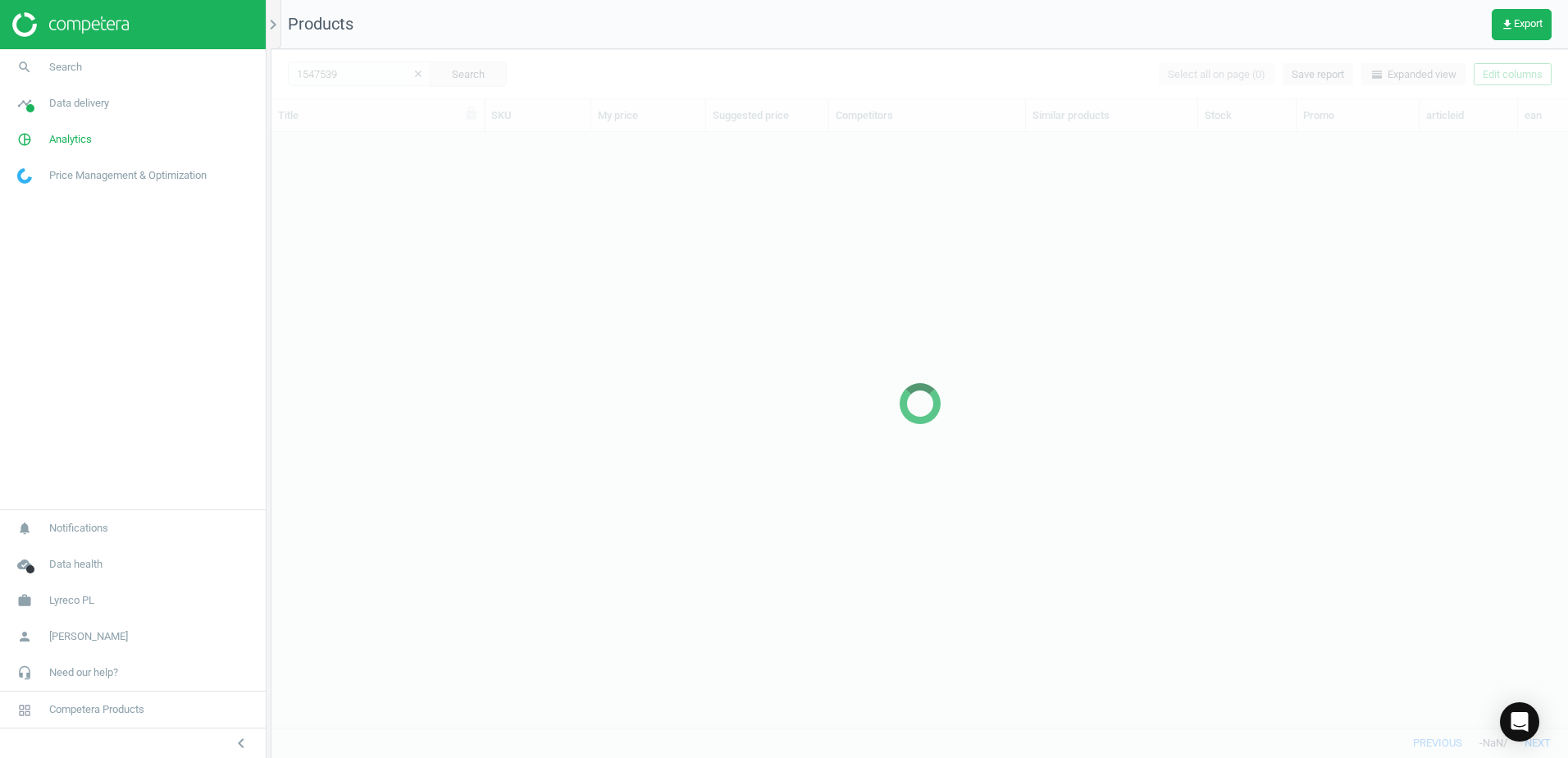
scroll to position [570, 1284]
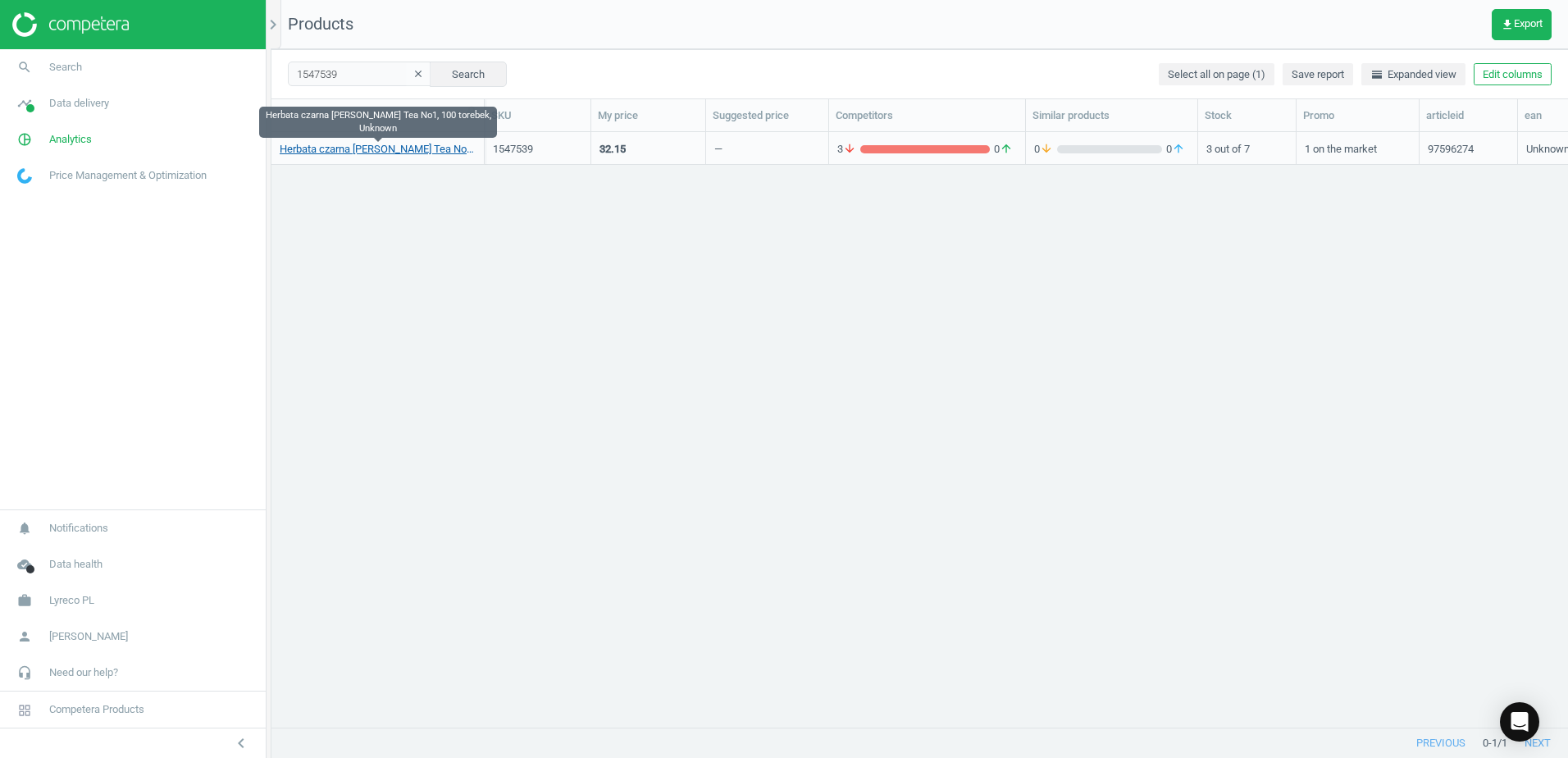
click at [401, 149] on link "Herbata czarna AHMAD English Tea No1, 100 torebek, Unknown" at bounding box center [378, 149] width 196 height 15
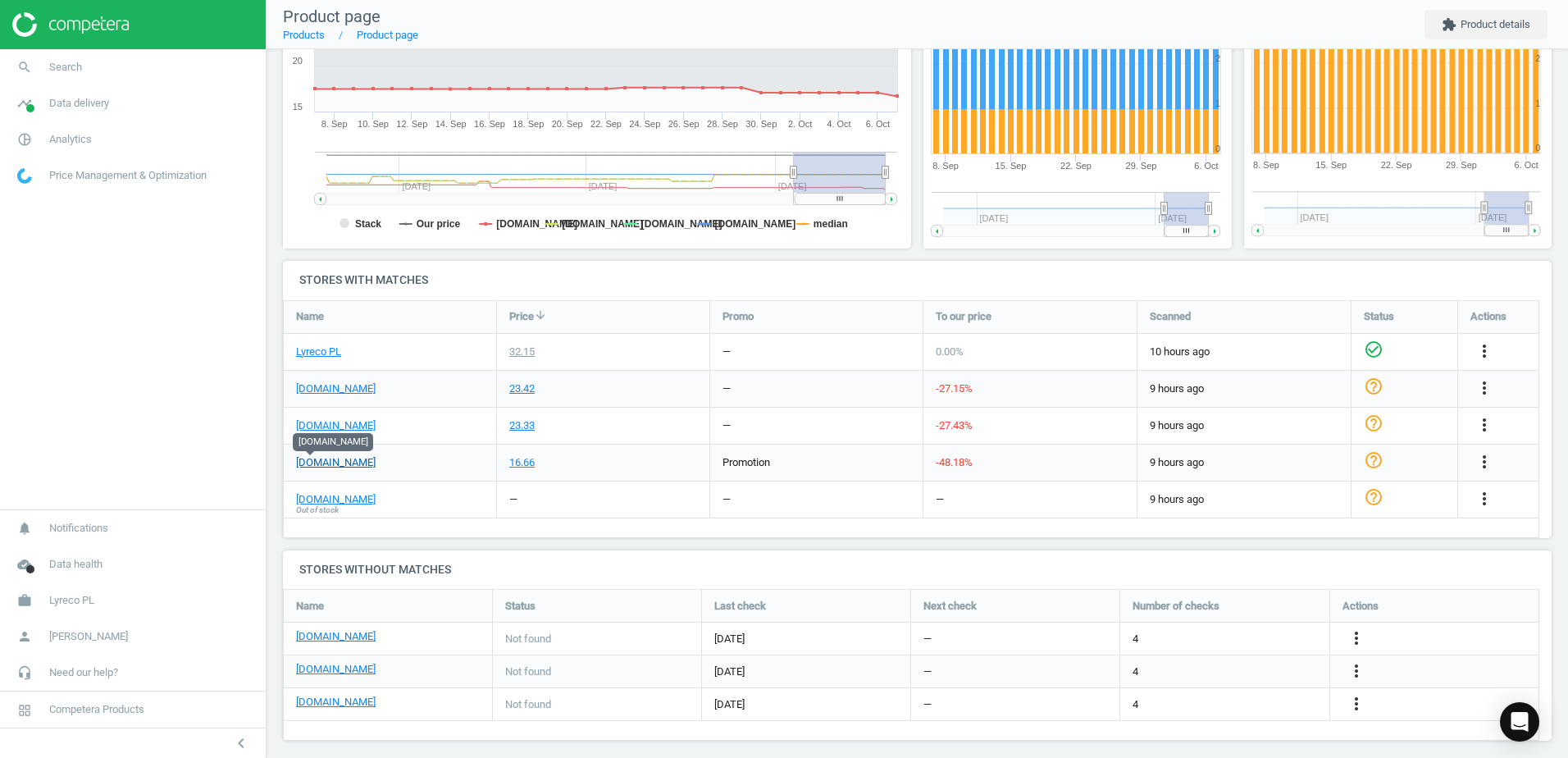
click at [316, 462] on link "[DOMAIN_NAME]" at bounding box center [336, 462] width 79 height 15
